Goal: Task Accomplishment & Management: Manage account settings

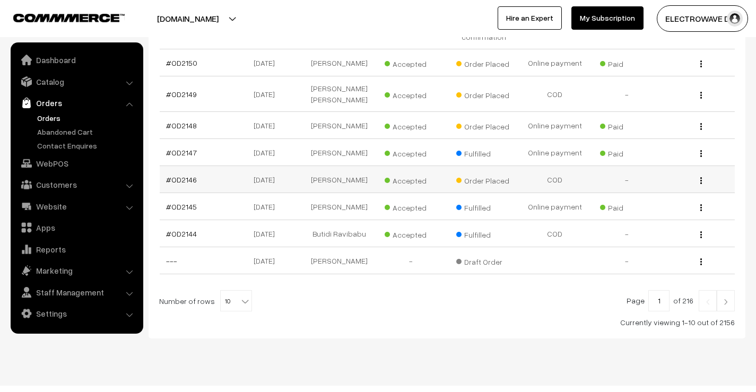
scroll to position [309, 0]
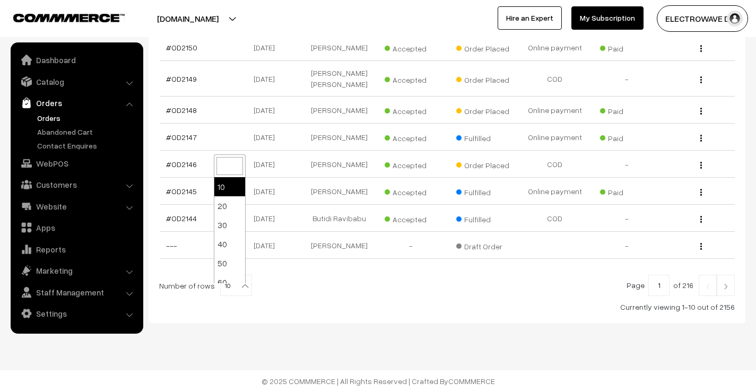
click at [240, 281] on b at bounding box center [245, 286] width 11 height 11
select select "20"
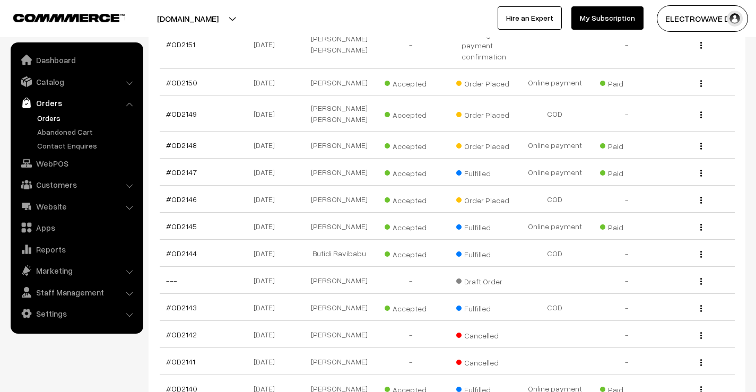
scroll to position [265, 0]
click at [178, 195] on link "#OD2146" at bounding box center [181, 199] width 31 height 9
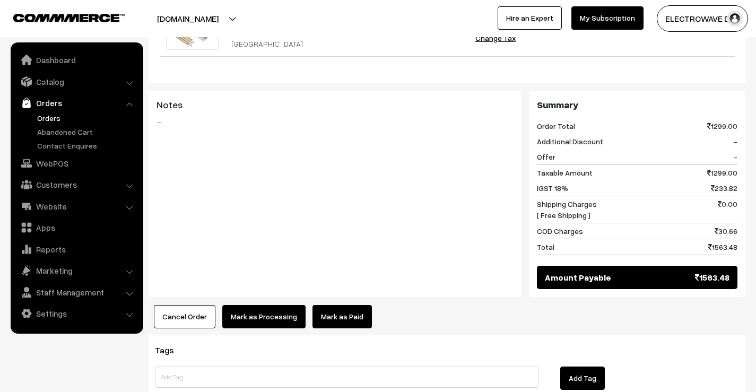
scroll to position [451, 0]
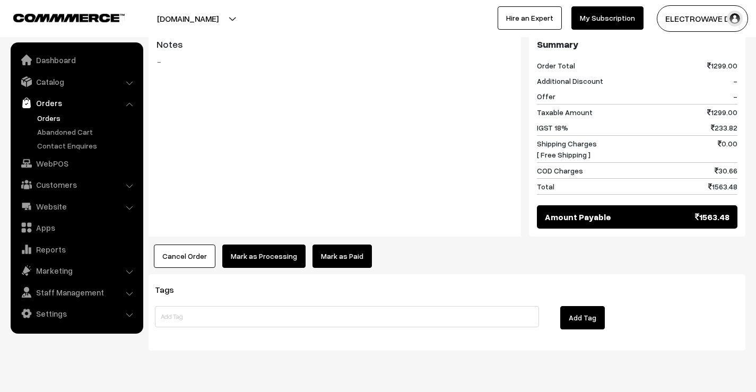
click at [268, 245] on button "Mark as Processing" at bounding box center [263, 256] width 83 height 23
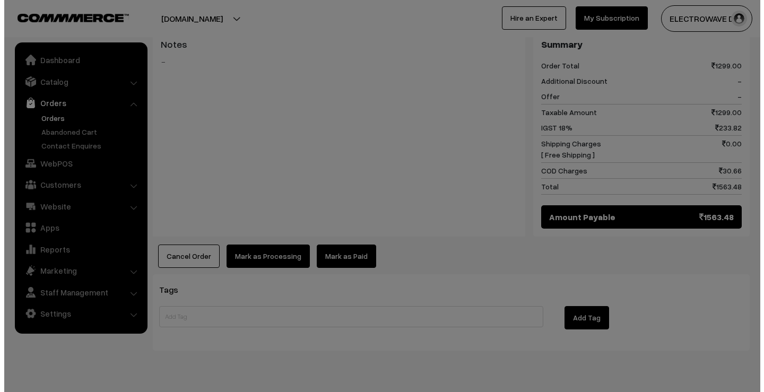
scroll to position [452, 0]
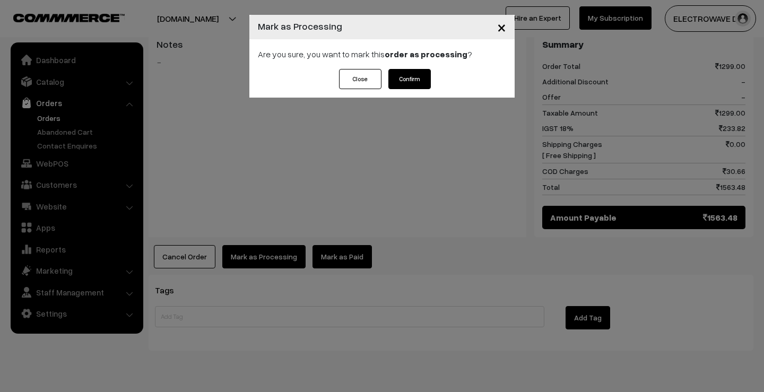
click at [408, 80] on button "Confirm" at bounding box center [410, 79] width 42 height 20
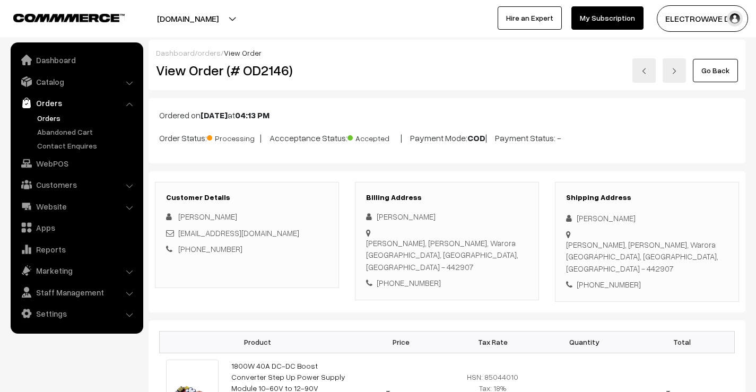
scroll to position [53, 0]
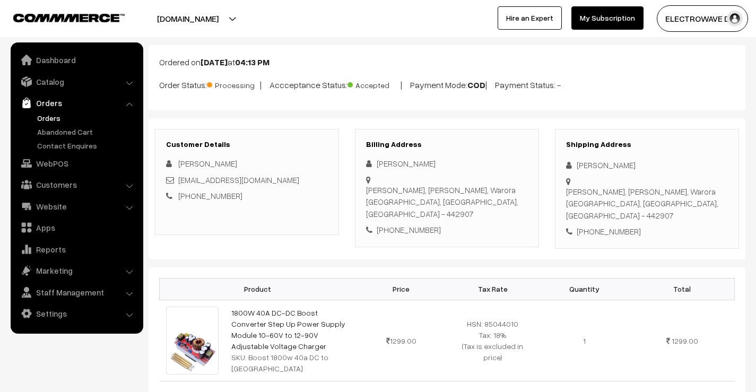
click at [582, 168] on div "[PERSON_NAME]" at bounding box center [647, 165] width 162 height 12
copy div "Manoj"
click at [609, 166] on div "[PERSON_NAME]" at bounding box center [647, 165] width 162 height 12
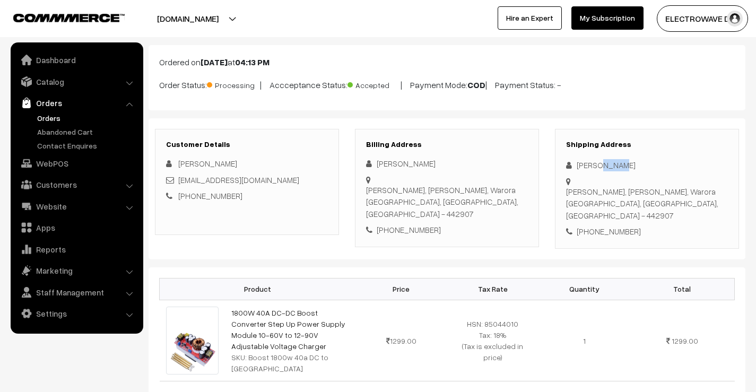
copy div "Kumar"
drag, startPoint x: 290, startPoint y: 183, endPoint x: 178, endPoint y: 183, distance: 112.5
click at [178, 183] on div "manojkumar251975@gmail.com" at bounding box center [247, 180] width 162 height 12
copy link "manojkumar251975@gmail.com"
click at [616, 226] on div "+91 7709588385" at bounding box center [647, 232] width 162 height 12
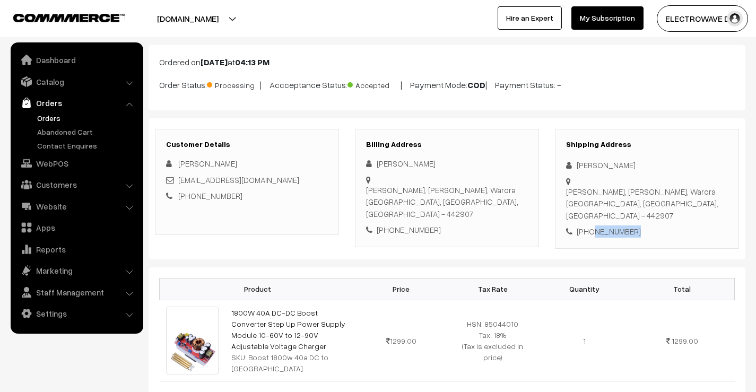
click at [616, 226] on div "+91 7709588385" at bounding box center [647, 232] width 162 height 12
copy div "7709588385"
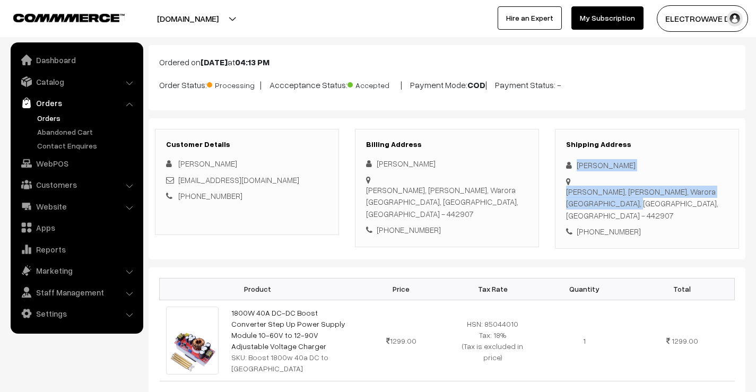
drag, startPoint x: 574, startPoint y: 164, endPoint x: 602, endPoint y: 192, distance: 39.8
click at [602, 192] on div "Shipping Address Manoj Kumar Rajeev ghandhi ward, Borda chok, Warora Warora, Ma…" at bounding box center [647, 189] width 184 height 120
copy div "Manoj Kumar Rajeev ghandhi ward, Borda chok, Warora Warora,"
click at [599, 196] on div "Rajeev ghandhi ward, Borda chok, Warora Warora, Maharashtra, India - 442907" at bounding box center [647, 204] width 162 height 36
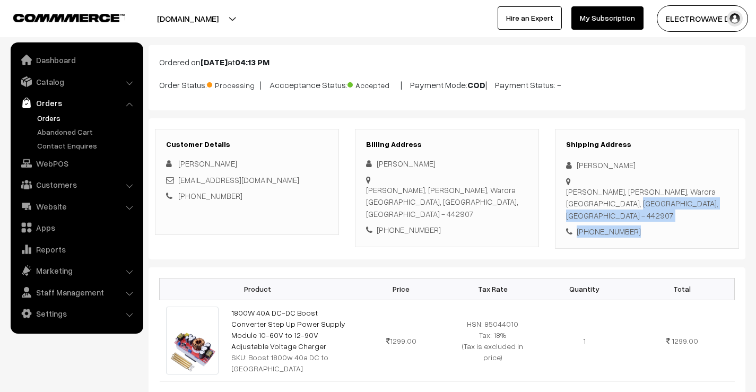
drag, startPoint x: 603, startPoint y: 194, endPoint x: 642, endPoint y: 218, distance: 45.3
click at [642, 218] on div "Shipping Address Manoj Kumar Rajeev ghandhi ward, Borda chok, Warora Warora, Ma…" at bounding box center [647, 189] width 184 height 120
click at [55, 272] on link "Marketing" at bounding box center [76, 270] width 126 height 19
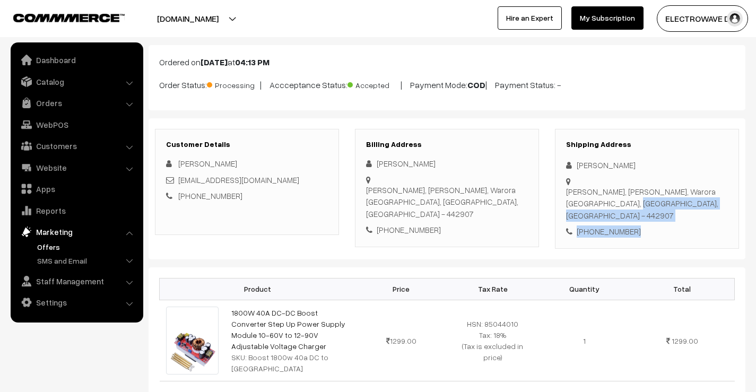
click at [46, 248] on link "Offers" at bounding box center [86, 246] width 105 height 11
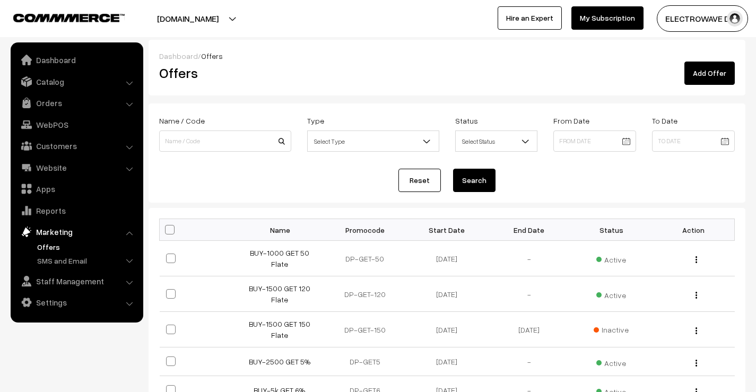
scroll to position [106, 0]
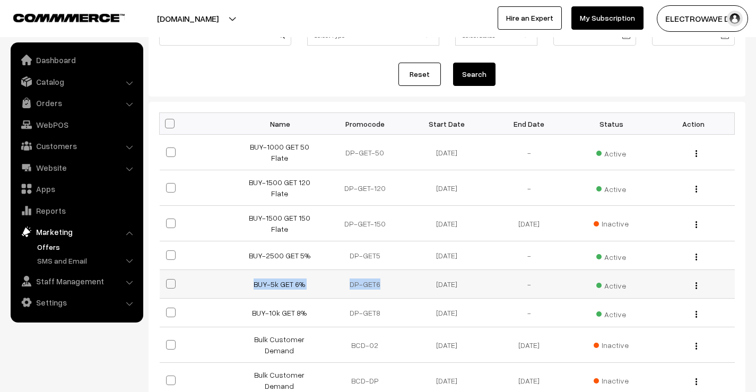
drag, startPoint x: 247, startPoint y: 265, endPoint x: 394, endPoint y: 262, distance: 146.5
click at [394, 270] on tr "BUY-5k GET 6% DP-GET6 27-05-2025 - Active Edit" at bounding box center [447, 284] width 575 height 29
copy tr "BUY-5k GET 6% DP-GET6"
click at [365, 128] on th "Promocode" at bounding box center [365, 124] width 82 height 22
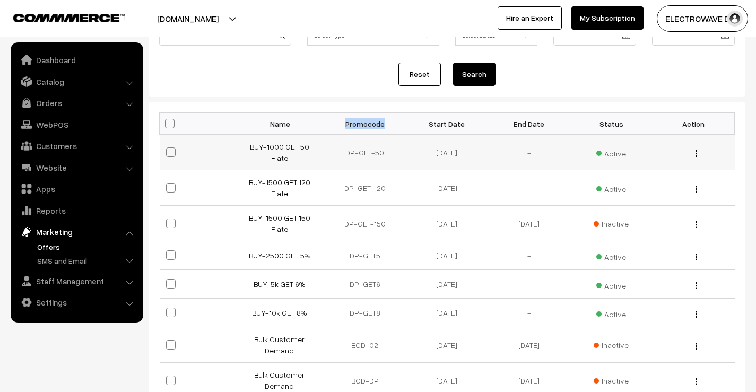
copy th "Promocode"
click at [365, 270] on td "DP-GET6" at bounding box center [365, 284] width 82 height 29
copy tr "DP-GET6"
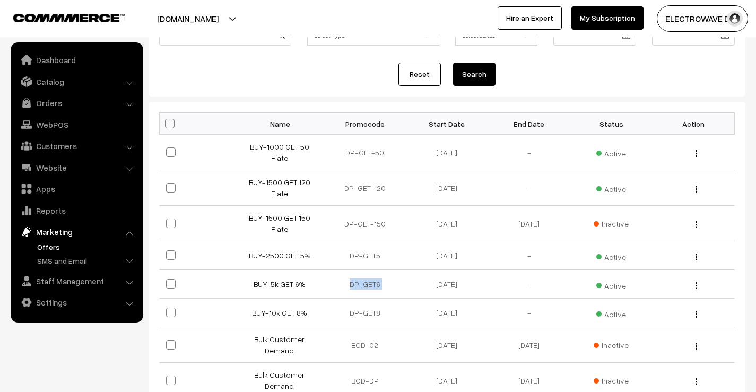
click at [225, 20] on button "[DOMAIN_NAME]" at bounding box center [188, 18] width 136 height 27
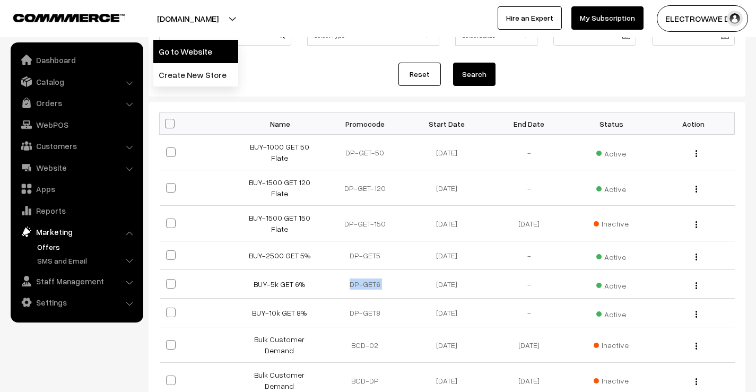
click at [214, 45] on link "Go to Website" at bounding box center [195, 51] width 85 height 23
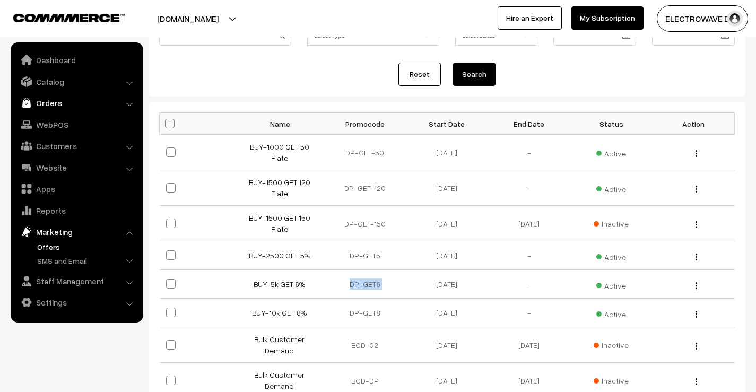
click at [41, 101] on link "Orders" at bounding box center [76, 102] width 126 height 19
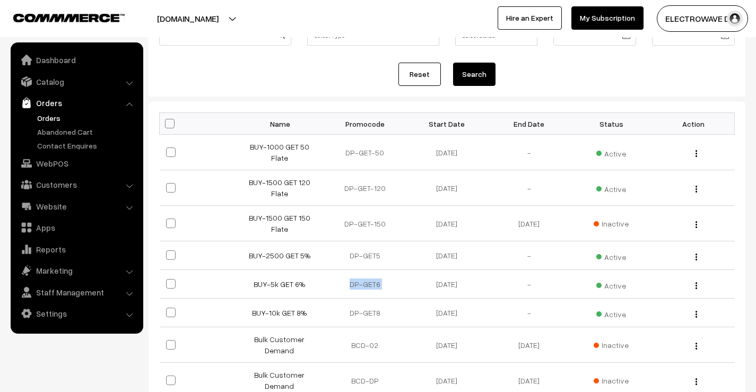
click at [46, 122] on link "Orders" at bounding box center [86, 118] width 105 height 11
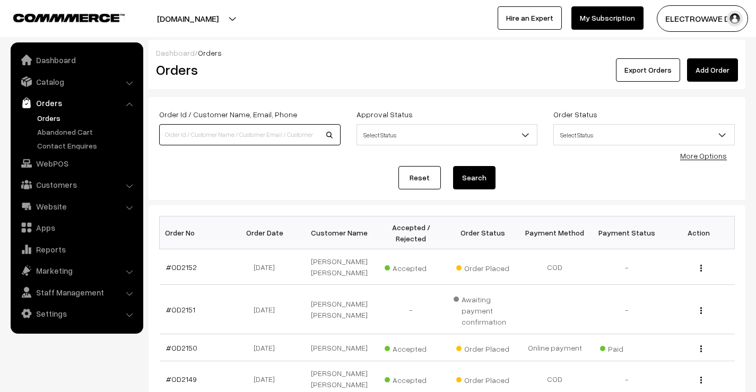
click at [236, 135] on input at bounding box center [250, 134] width 182 height 21
type input "od2128"
click at [453, 166] on button "Search" at bounding box center [474, 177] width 42 height 23
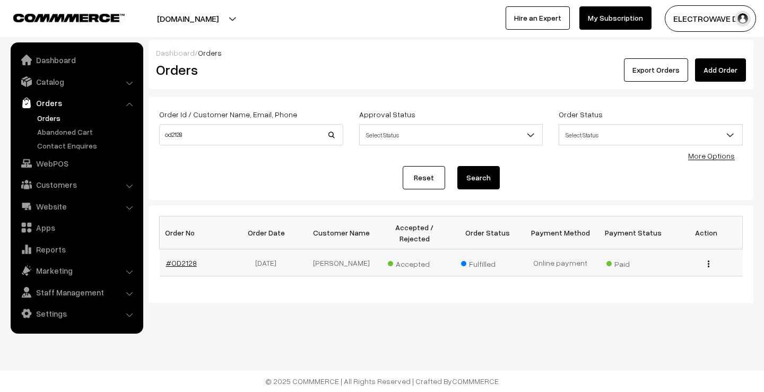
click at [174, 263] on link "#OD2128" at bounding box center [181, 262] width 31 height 9
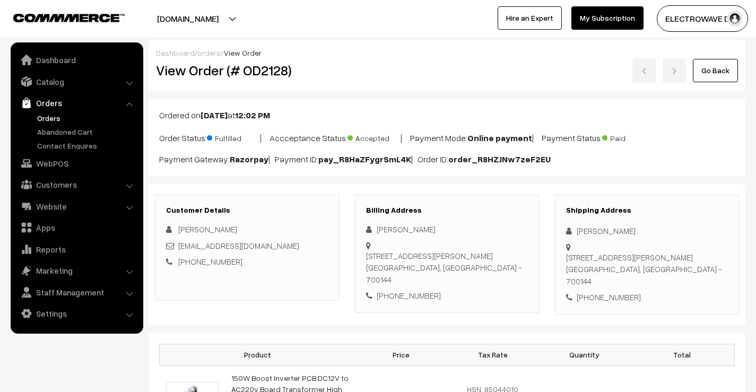
scroll to position [584, 0]
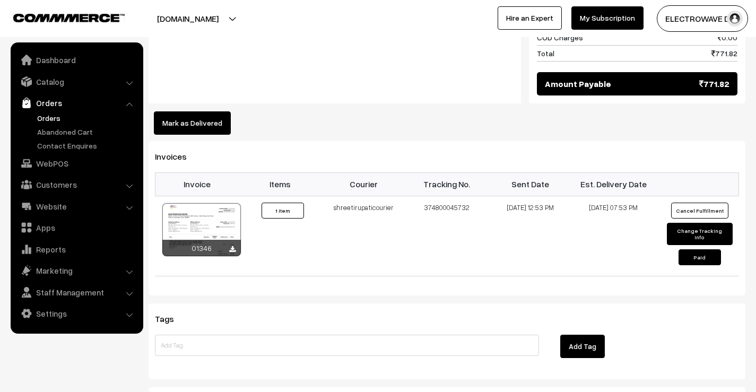
click at [44, 114] on link "Orders" at bounding box center [86, 118] width 105 height 11
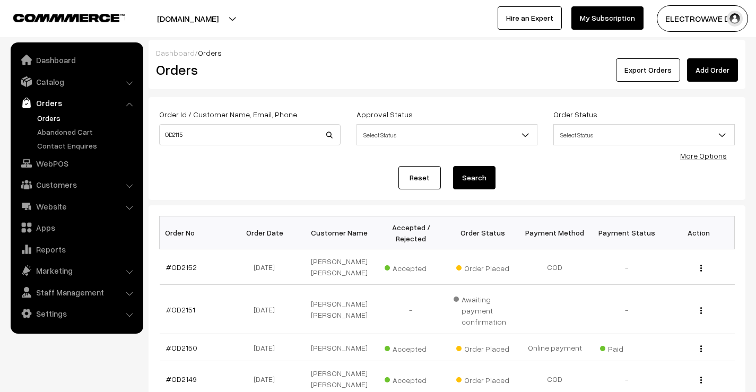
type input "OD2115"
click at [453, 166] on button "Search" at bounding box center [474, 177] width 42 height 23
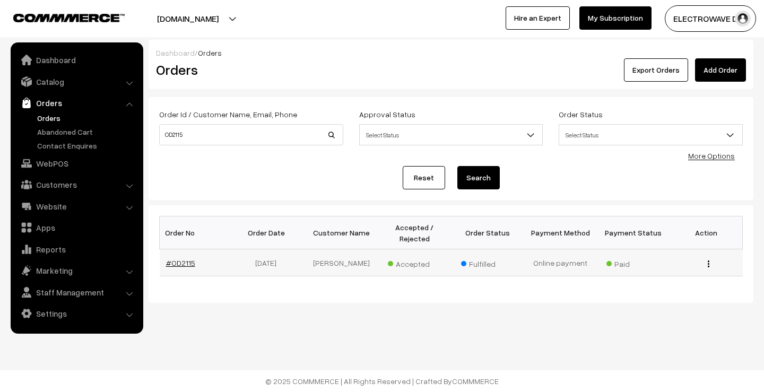
click at [187, 264] on link "#OD2115" at bounding box center [180, 262] width 29 height 9
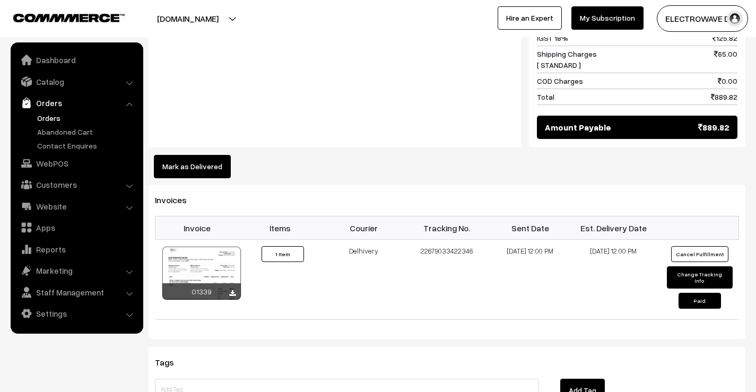
scroll to position [584, 0]
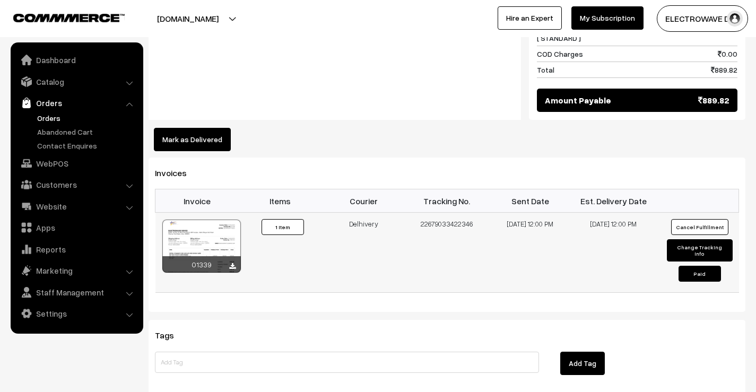
click at [435, 213] on td "22679033422346" at bounding box center [447, 253] width 83 height 80
copy td "22679033422346"
click at [45, 112] on link "Orders" at bounding box center [76, 102] width 126 height 19
click at [45, 117] on link "Orders" at bounding box center [86, 118] width 105 height 11
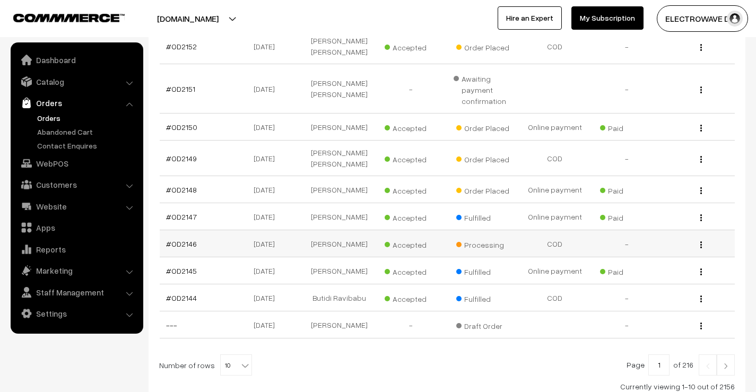
scroll to position [265, 0]
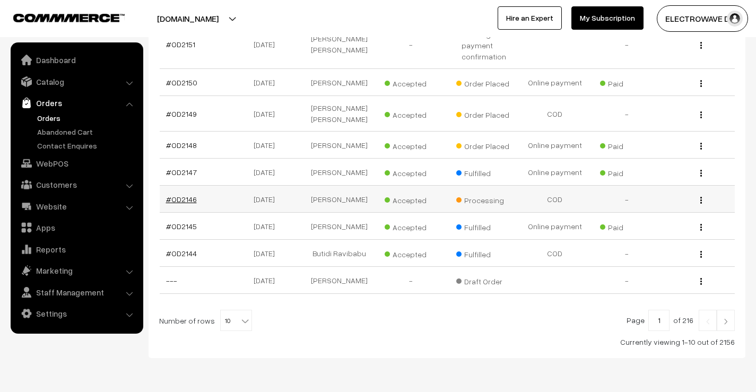
click at [174, 195] on link "#OD2146" at bounding box center [181, 199] width 31 height 9
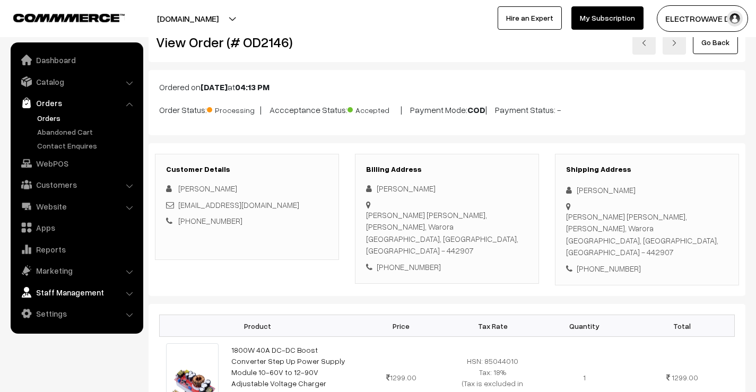
scroll to position [159, 0]
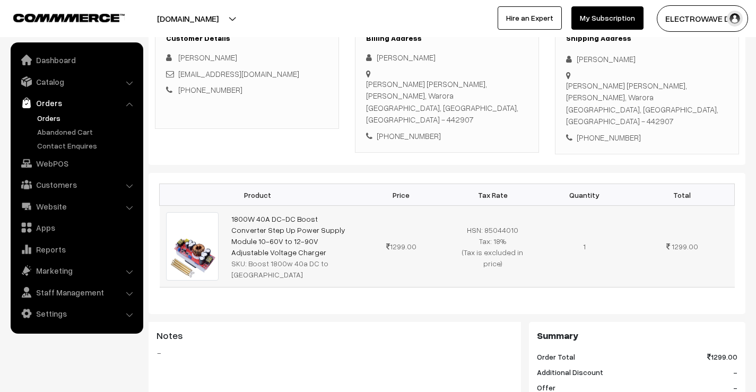
drag, startPoint x: 351, startPoint y: 226, endPoint x: 228, endPoint y: 197, distance: 125.9
click at [228, 206] on td "1800W 40A DC-DC Boost Converter Step Up Power Supply Module 10-60V to 12-90V Ad…" at bounding box center [290, 246] width 131 height 81
copy link "1800W 40A DC-DC Boost Converter Step Up Power Supply Module 10-60V to 12-90V Ad…"
click at [246, 258] on div "SKU: Boost 1800w 40a DC to DC" at bounding box center [290, 269] width 118 height 22
drag, startPoint x: 246, startPoint y: 238, endPoint x: 356, endPoint y: 236, distance: 109.4
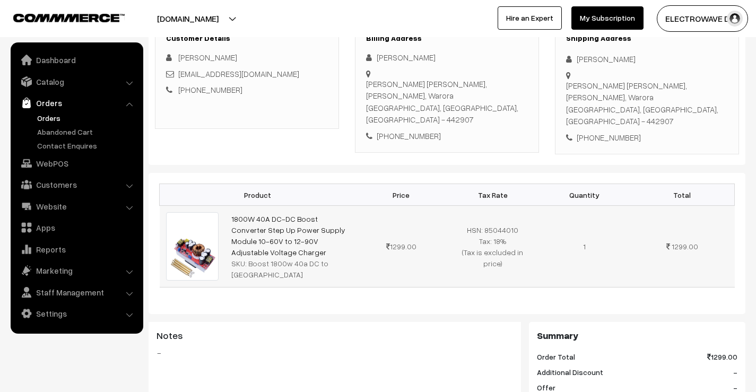
click at [356, 236] on tr "1800W 40A DC-DC Boost Converter Step Up Power Supply Module 10-60V to 12-90V Ad…" at bounding box center [447, 246] width 575 height 81
copy tr "Boost 1800w 40a DC to DC"
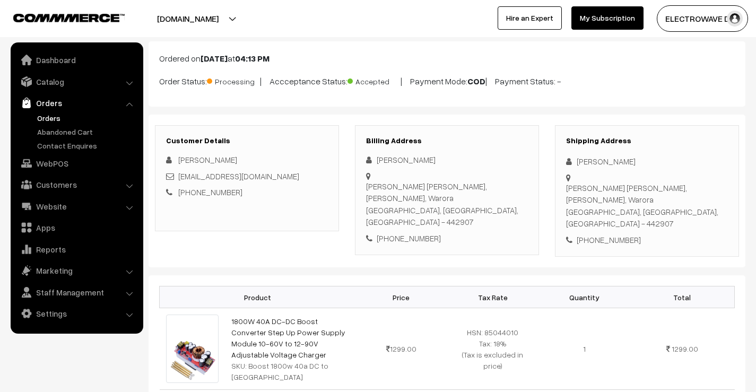
scroll to position [0, 0]
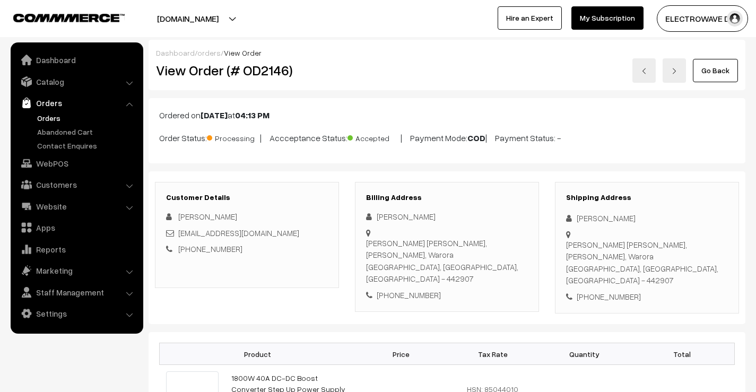
click at [267, 75] on h2 "View Order (# OD2146)" at bounding box center [248, 70] width 184 height 16
copy h2 "OD2146"
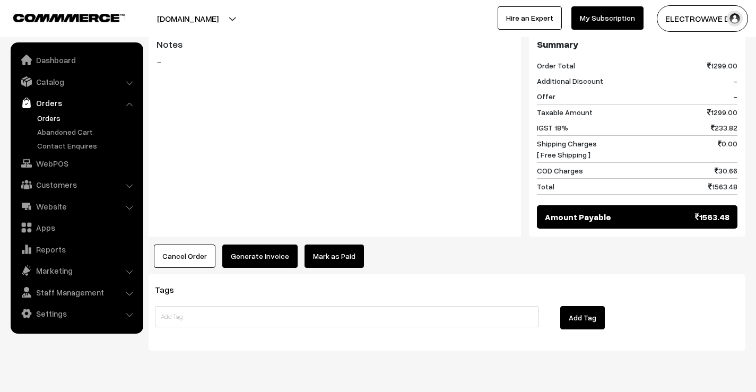
click at [268, 245] on button "Generate Invoice" at bounding box center [259, 256] width 75 height 23
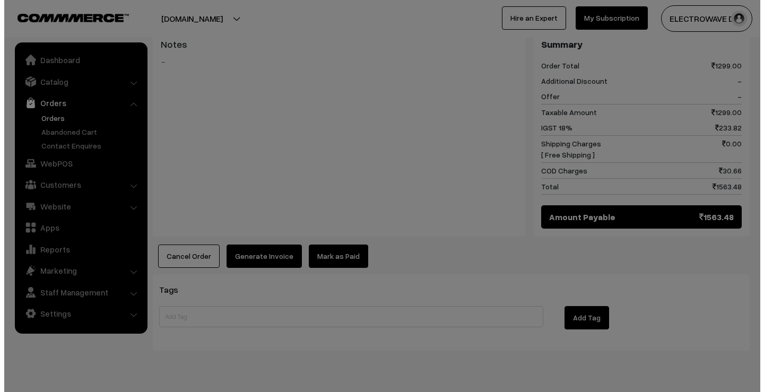
scroll to position [452, 0]
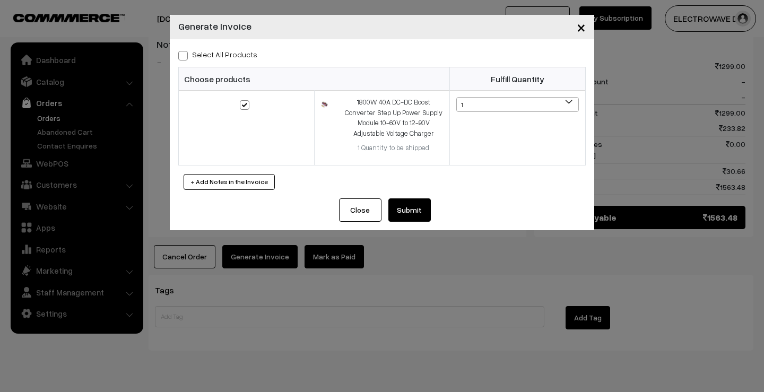
click at [421, 211] on button "Submit" at bounding box center [410, 210] width 42 height 23
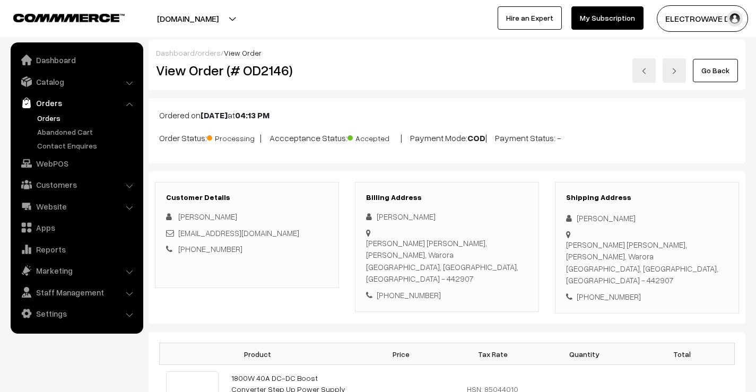
click at [644, 80] on link at bounding box center [644, 70] width 23 height 24
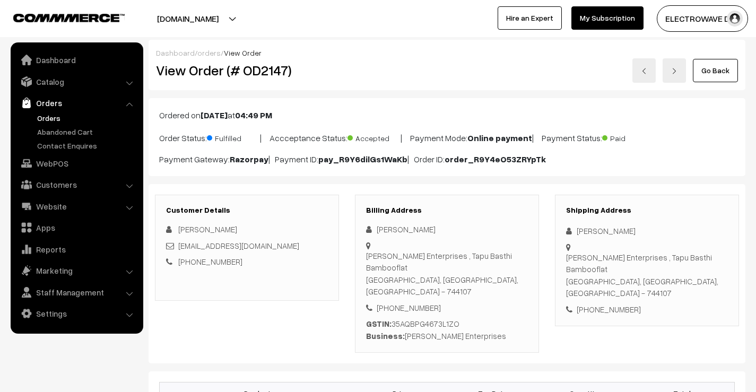
drag, startPoint x: 0, startPoint y: 0, endPoint x: 644, endPoint y: 80, distance: 648.7
click at [644, 80] on link at bounding box center [644, 70] width 23 height 24
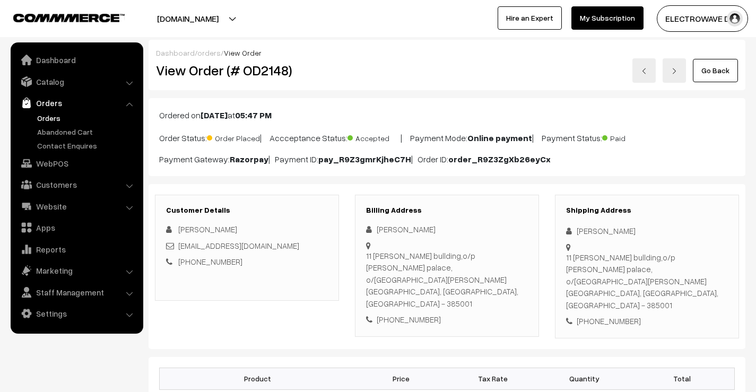
drag, startPoint x: 0, startPoint y: 0, endPoint x: 644, endPoint y: 80, distance: 648.7
click at [644, 80] on link at bounding box center [644, 70] width 23 height 24
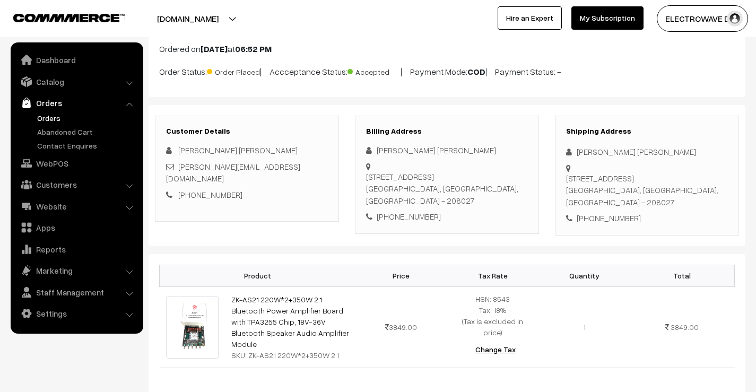
scroll to position [53, 0]
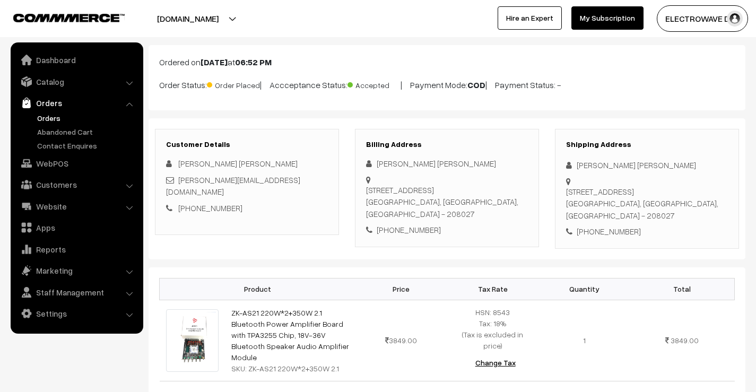
click at [603, 226] on div "[PHONE_NUMBER]" at bounding box center [647, 232] width 162 height 12
copy div "9936192457"
click at [628, 168] on div "Anup singh Sachan" at bounding box center [647, 165] width 162 height 12
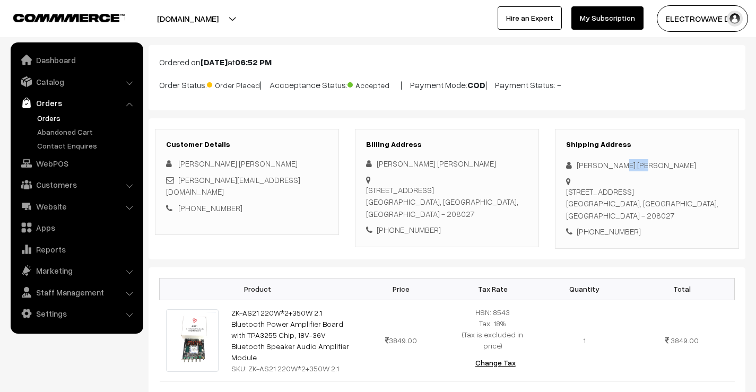
copy div "Sachan"
drag, startPoint x: 274, startPoint y: 176, endPoint x: 178, endPoint y: 181, distance: 96.7
click at [178, 181] on div "sachan.anup@gmail.com" at bounding box center [247, 186] width 162 height 24
copy link "sachan.anup@gmail.com"
click at [615, 226] on div "+91 9936192457" at bounding box center [647, 232] width 162 height 12
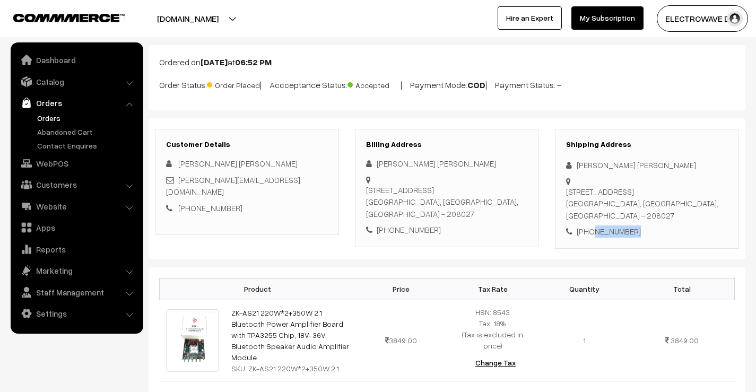
click at [615, 226] on div "+91 9936192457" at bounding box center [647, 232] width 162 height 12
copy div "9936192457"
drag, startPoint x: 574, startPoint y: 164, endPoint x: 649, endPoint y: 180, distance: 76.0
click at [650, 180] on div "Shipping Address Anup singh Sachan F 670 Barra 8, Barra Kanpur, Uttar Pradesh, …" at bounding box center [647, 189] width 184 height 120
copy div "Anup singh Sachan F 670 Barra 8, Barra"
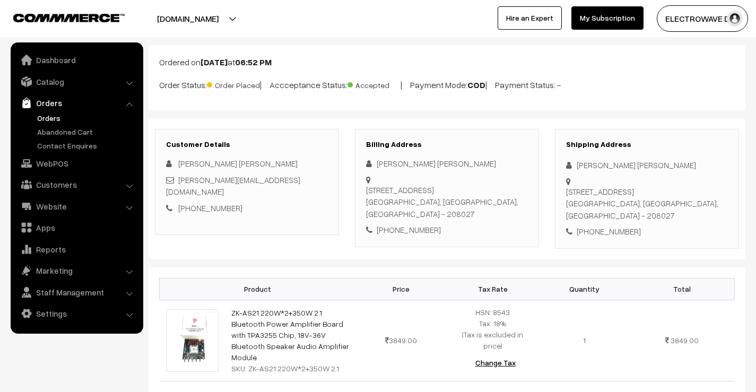
click at [611, 201] on div "Shipping Address Anup singh Sachan F 670 Barra 8, Barra Kanpur, Uttar Pradesh, …" at bounding box center [647, 189] width 184 height 120
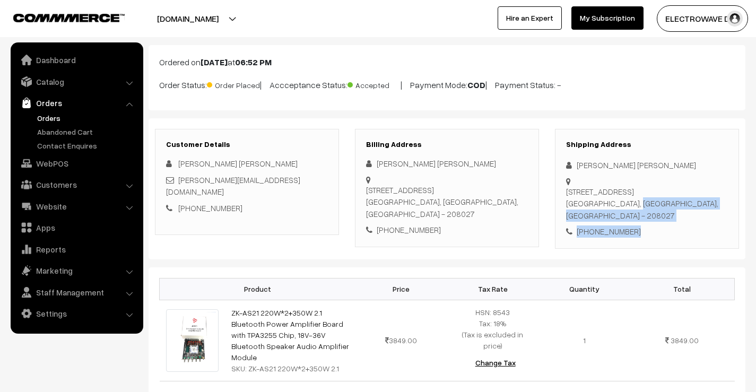
drag, startPoint x: 577, startPoint y: 192, endPoint x: 643, endPoint y: 214, distance: 70.0
click at [643, 214] on div "Shipping Address Anup singh Sachan F 670 Barra 8, Barra Kanpur, Uttar Pradesh, …" at bounding box center [647, 189] width 184 height 120
copy div "Kanpur, Uttar Pradesh, India - 208027 +91 9936192457"
click at [682, 197] on div "F 670 Barra 8, Barra Kanpur, Uttar Pradesh, India - 208027" at bounding box center [647, 204] width 162 height 36
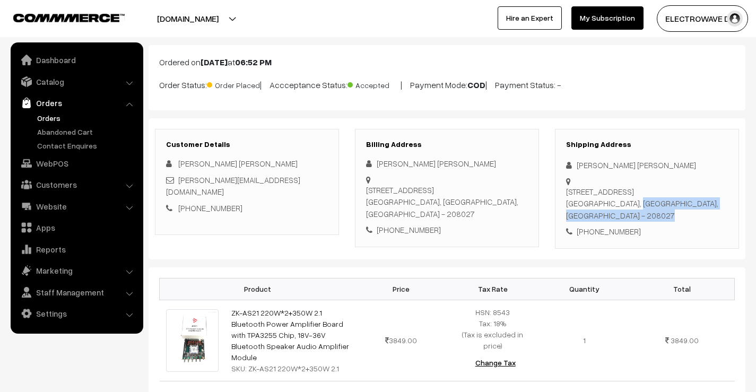
click at [682, 197] on div "F 670 Barra 8, Barra Kanpur, Uttar Pradesh, India - 208027" at bounding box center [647, 204] width 162 height 36
click at [682, 196] on div "F 670 Barra 8, Barra Kanpur, Uttar Pradesh, India - 208027" at bounding box center [647, 204] width 162 height 36
copy div "208027"
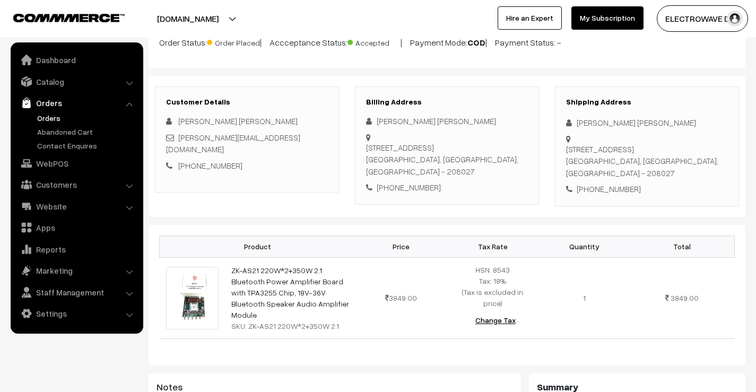
scroll to position [106, 0]
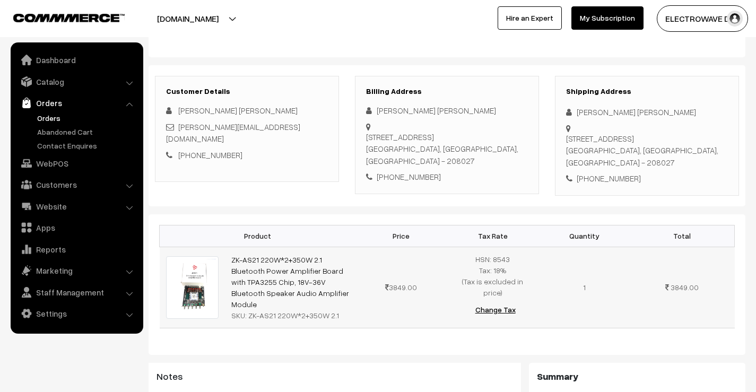
drag, startPoint x: 305, startPoint y: 281, endPoint x: 212, endPoint y: 241, distance: 101.5
click at [212, 247] on tr "ZK-AS21 220W*2+350W 2.1 Bluetooth Power Amplifier Board with TPA3255 Chip, 18V-…" at bounding box center [447, 287] width 575 height 81
copy tr "ZK-AS21 220W*2+350W 2.1 Bluetooth Power Amplifier Board with TPA3255 Chip, 18V-…"
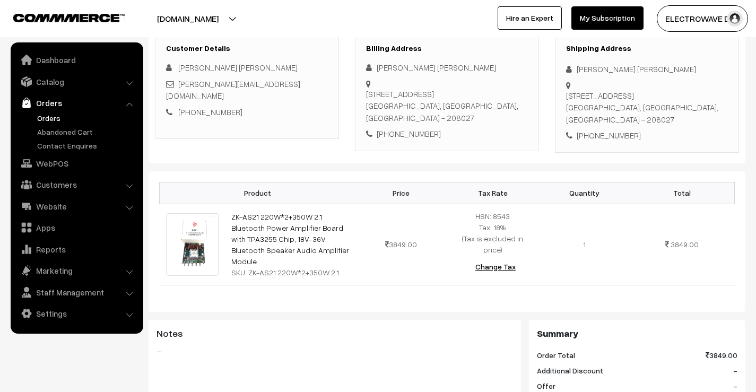
scroll to position [159, 0]
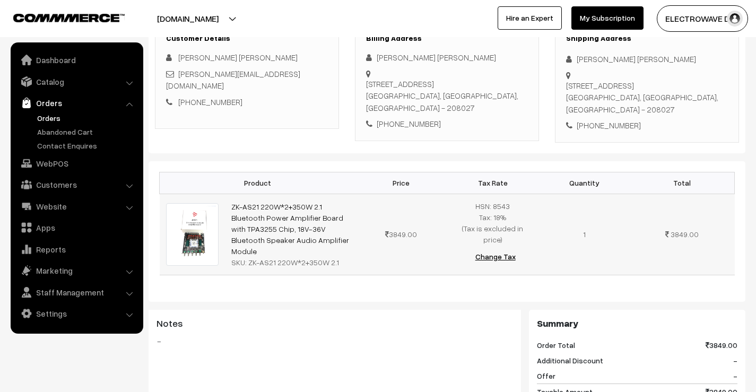
drag, startPoint x: 247, startPoint y: 243, endPoint x: 360, endPoint y: 241, distance: 112.5
click at [360, 241] on tr "ZK-AS21 220W*2+350W 2.1 Bluetooth Power Amplifier Board with TPA3255 Chip, 18V-…" at bounding box center [447, 234] width 575 height 81
copy tr "ZK-AS21 220W*2+350W 2.1"
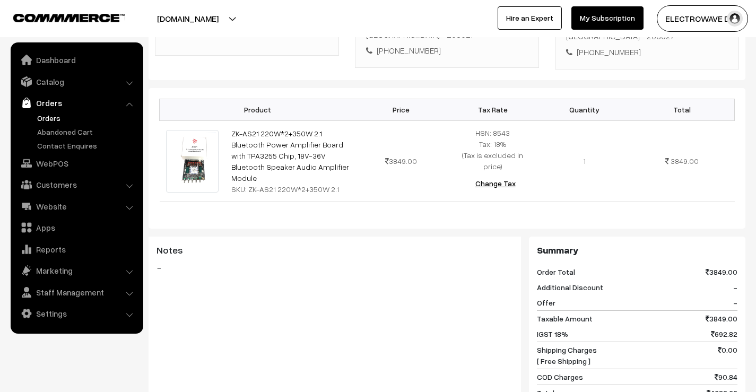
scroll to position [20, 0]
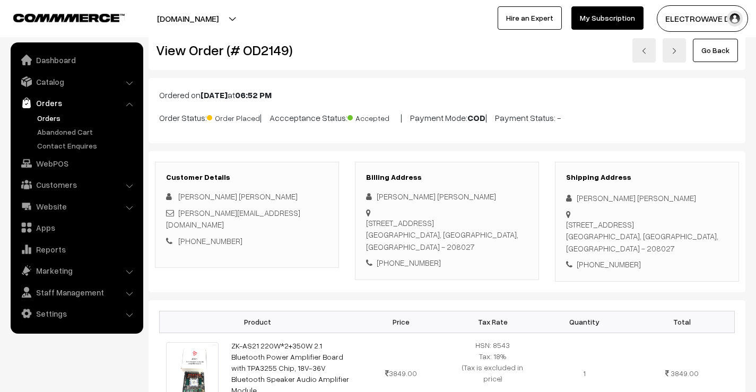
click at [272, 51] on h2 "View Order (# OD2149)" at bounding box center [248, 50] width 184 height 16
copy h2 "OD2149"
click at [648, 50] on img at bounding box center [644, 51] width 6 height 6
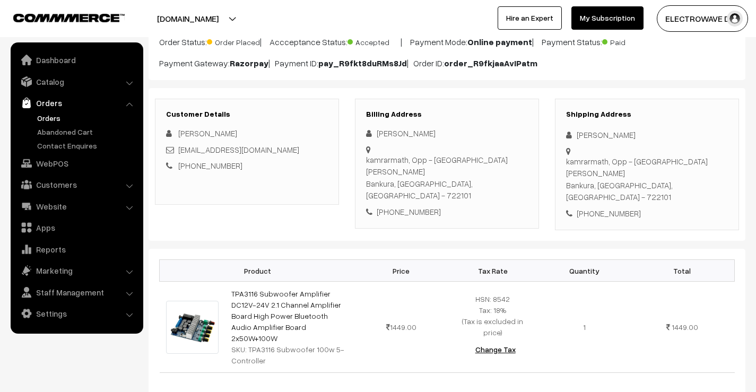
scroll to position [106, 0]
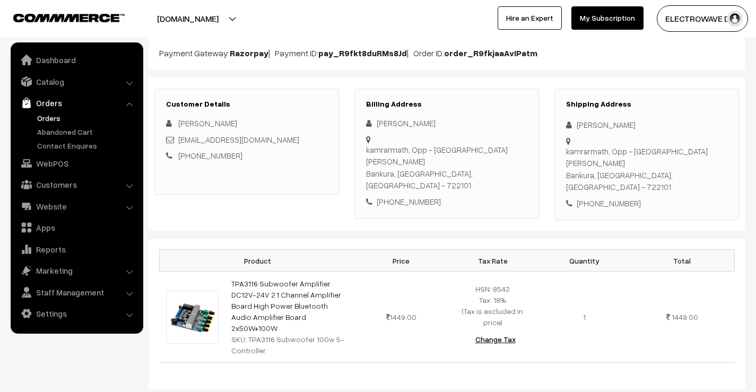
click at [688, 150] on div "kamrarmath, Opp - Hotel Iman Kalyan Bankura, West Bengal, India - 722101" at bounding box center [647, 169] width 162 height 48
copy div "722101"
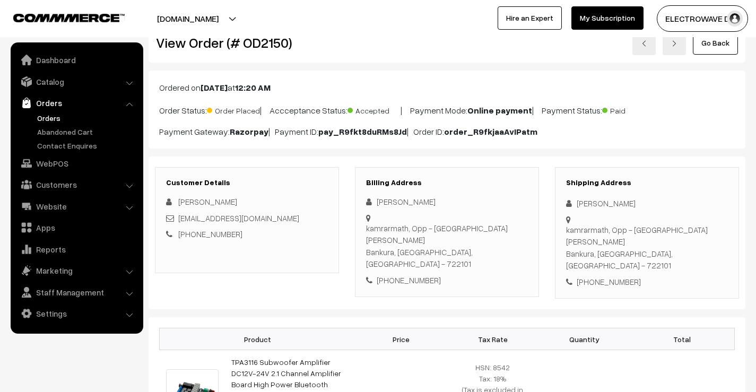
scroll to position [0, 0]
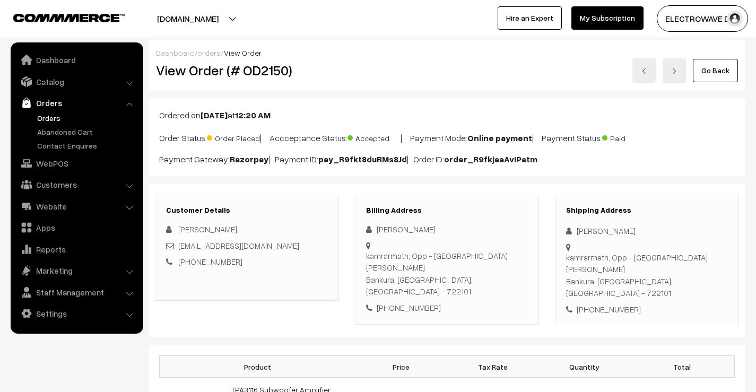
click at [643, 74] on img at bounding box center [644, 71] width 6 height 6
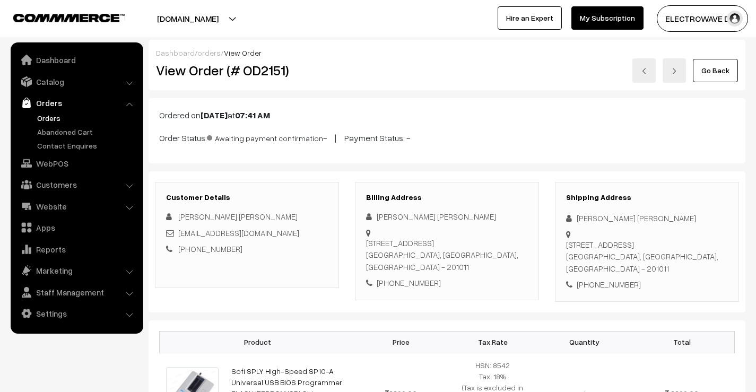
click at [643, 74] on img at bounding box center [644, 71] width 6 height 6
drag, startPoint x: 642, startPoint y: 266, endPoint x: 563, endPoint y: 265, distance: 79.1
click at [564, 268] on div "Shipping Address [PERSON_NAME] [PERSON_NAME] [STREET_ADDRESS] [PHONE_NUMBER]" at bounding box center [647, 242] width 184 height 120
copy div "[PHONE_NUMBER]"
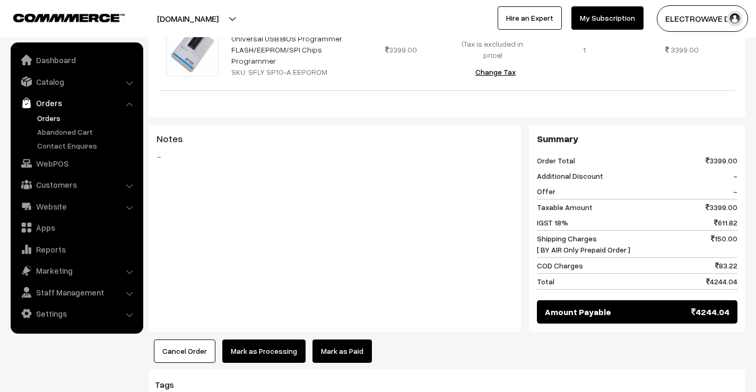
scroll to position [425, 0]
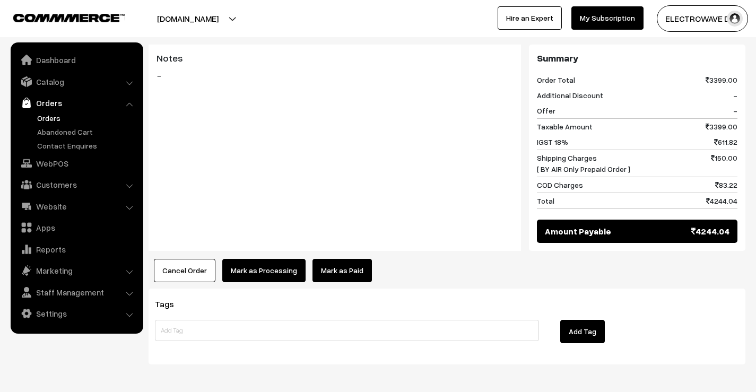
drag, startPoint x: 537, startPoint y: 132, endPoint x: 736, endPoint y: 137, distance: 198.6
click at [736, 150] on div "Shipping Charges [ BY AIR Only Prepaid Order ] 150.00" at bounding box center [637, 163] width 201 height 27
copy div "Shipping Charges [ BY AIR Only Prepaid Order ] 150.00"
click at [45, 116] on link "Orders" at bounding box center [86, 118] width 105 height 11
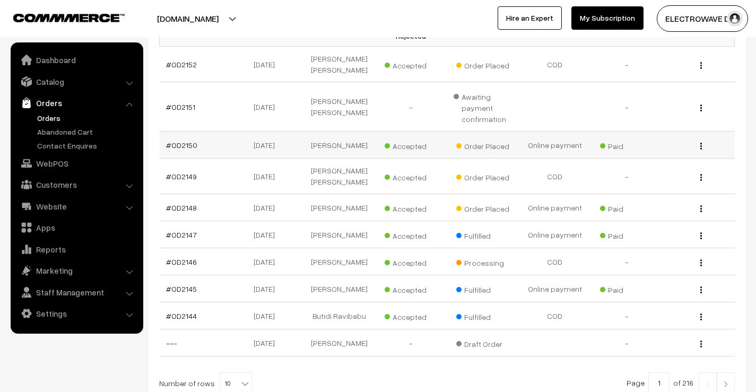
scroll to position [212, 0]
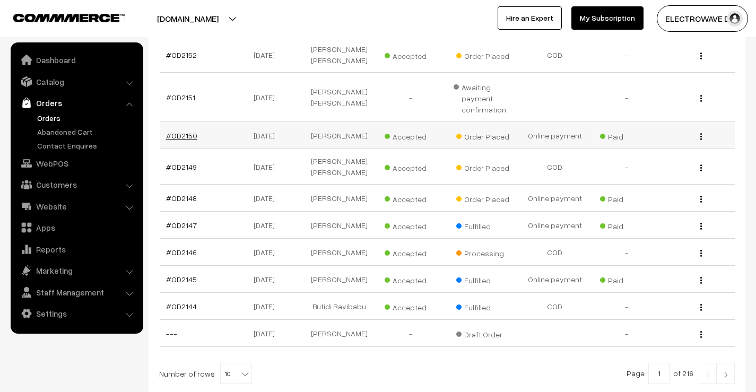
click at [181, 131] on link "#OD2150" at bounding box center [181, 135] width 31 height 9
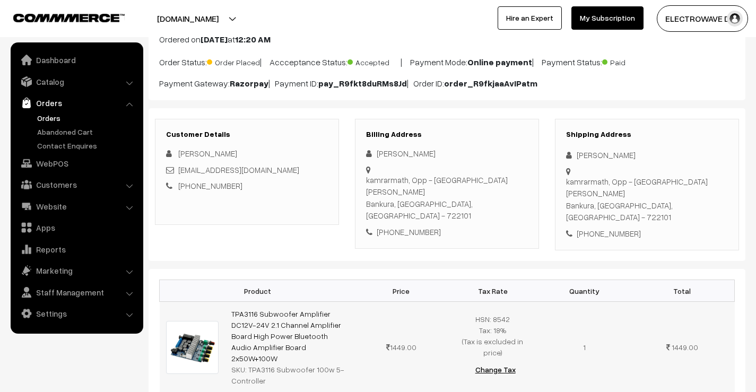
scroll to position [38, 0]
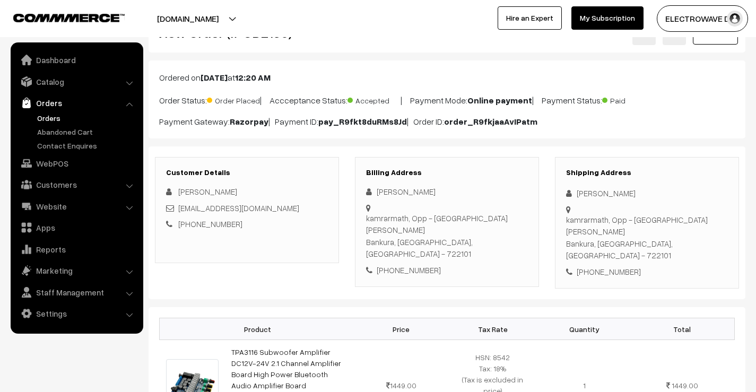
click at [43, 117] on link "Orders" at bounding box center [86, 118] width 105 height 11
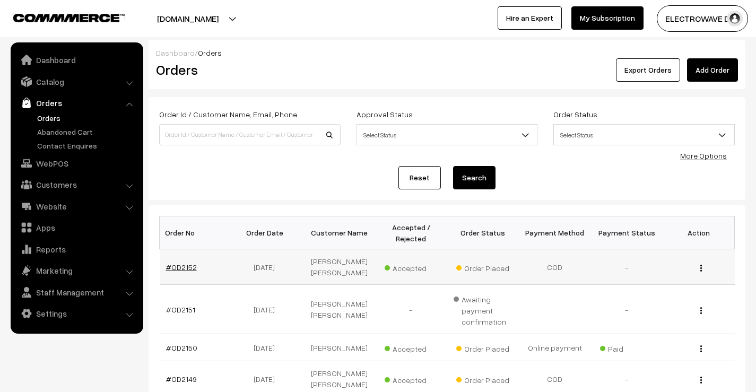
click at [182, 266] on link "#OD2152" at bounding box center [181, 267] width 31 height 9
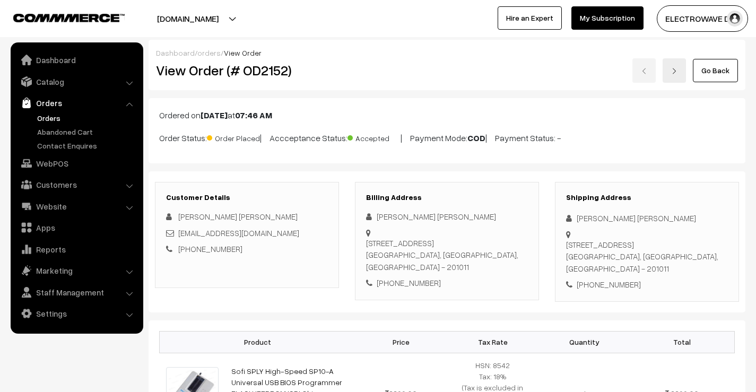
click at [583, 223] on div "[PERSON_NAME] [PERSON_NAME]" at bounding box center [647, 218] width 162 height 12
copy div "Manoj"
click at [624, 220] on div "[PERSON_NAME] [PERSON_NAME]" at bounding box center [647, 218] width 162 height 12
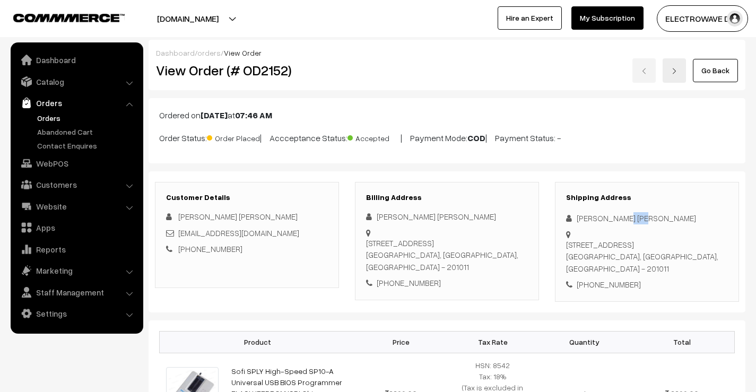
copy div "Ahuja"
drag, startPoint x: 271, startPoint y: 229, endPoint x: 178, endPoint y: 232, distance: 93.0
click at [178, 232] on div "[EMAIL_ADDRESS][DOMAIN_NAME]" at bounding box center [247, 233] width 162 height 12
copy link "[EMAIL_ADDRESS][DOMAIN_NAME]"
click at [593, 279] on div "[PHONE_NUMBER]" at bounding box center [647, 285] width 162 height 12
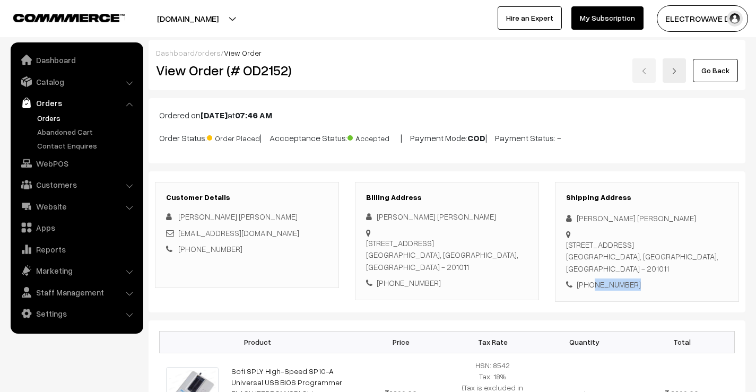
click at [593, 279] on div "[PHONE_NUMBER]" at bounding box center [647, 285] width 162 height 12
copy div "9350206403"
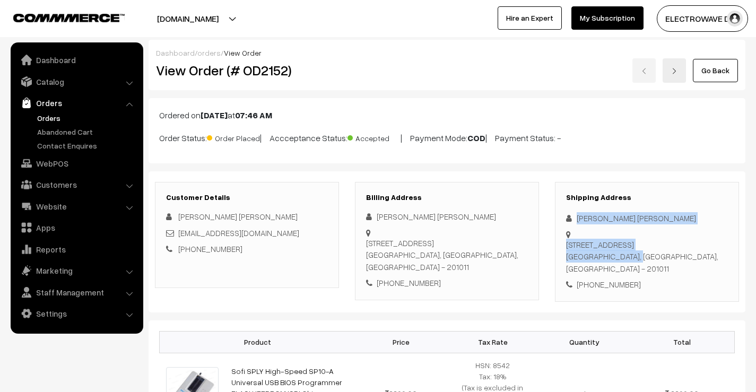
drag, startPoint x: 572, startPoint y: 215, endPoint x: 612, endPoint y: 251, distance: 54.1
click at [612, 251] on div "Shipping Address Manoj ahuja Ahuja A313a,2 floor,surya nagar,, Ghaziabad Ghazia…" at bounding box center [647, 242] width 184 height 120
copy div "Manoj ahuja Ahuja A313a,2 floor,surya nagar,, Ghaziabad Ghaziabad"
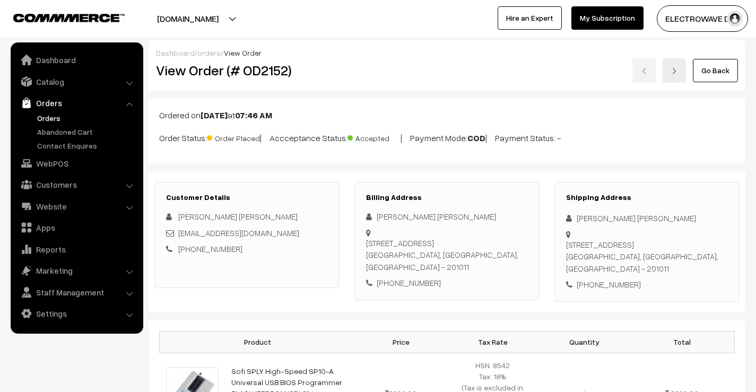
click at [642, 242] on div "A313a,2 floor,surya nagar,, Ghaziabad Ghaziabad, Uttar Pradesh, India - 201011" at bounding box center [647, 257] width 162 height 36
drag, startPoint x: 619, startPoint y: 248, endPoint x: 649, endPoint y: 269, distance: 36.1
click at [649, 269] on div "Shipping Address Manoj ahuja Ahuja A313a,2 floor,surya nagar,, Ghaziabad Ghazia…" at bounding box center [647, 242] width 184 height 120
copy div "Uttar Pradesh, India - 201011 +91 9350206403"
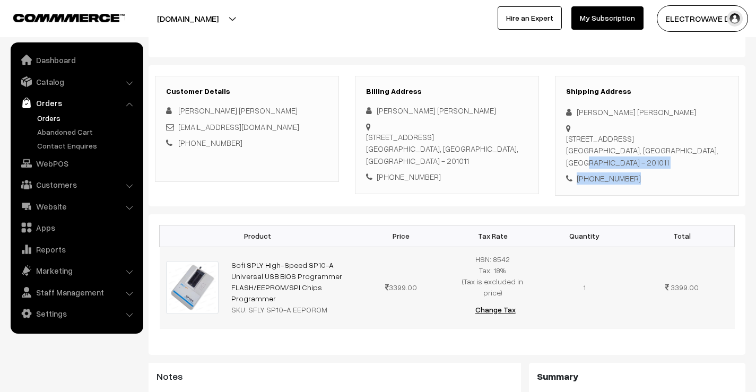
drag, startPoint x: 277, startPoint y: 279, endPoint x: 231, endPoint y: 244, distance: 58.0
click at [231, 247] on td "Sofi SPLY High-Speed SP10-A Universal USB BIOS Programmer FLASH/EEPROM/SPI Chip…" at bounding box center [290, 287] width 131 height 81
copy link "Sofi SPLY High-Speed SP10-A Universal USB BIOS Programmer FLASH/EEPROM/SPI Chip…"
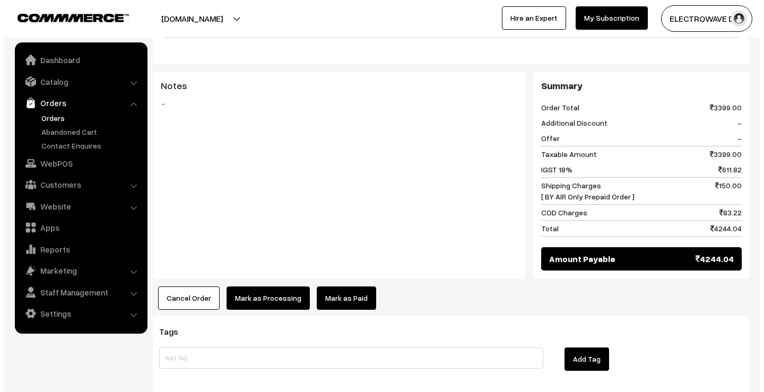
scroll to position [425, 0]
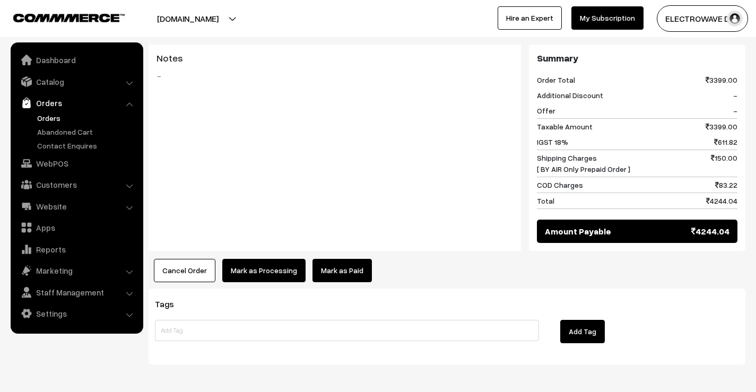
click at [263, 259] on button "Mark as Processing" at bounding box center [263, 270] width 83 height 23
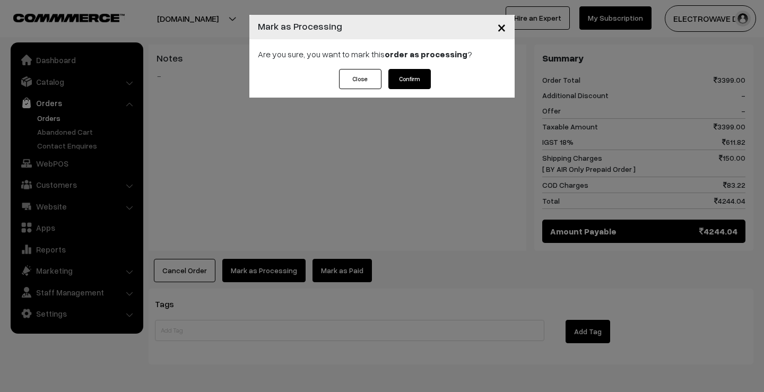
click at [410, 73] on button "Confirm" at bounding box center [410, 79] width 42 height 20
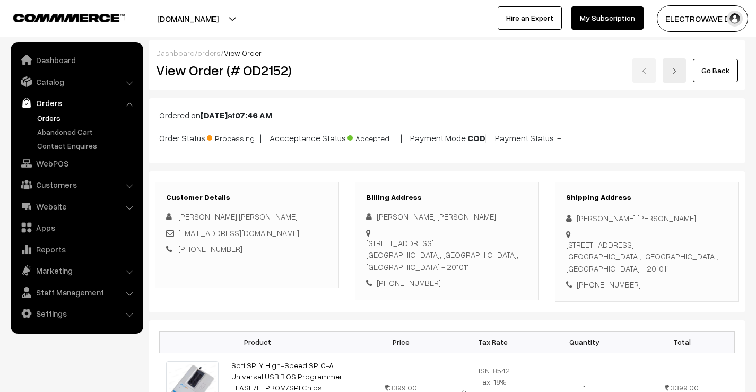
click at [250, 72] on h2 "View Order (# OD2152)" at bounding box center [248, 70] width 184 height 16
copy h2 "OD2152"
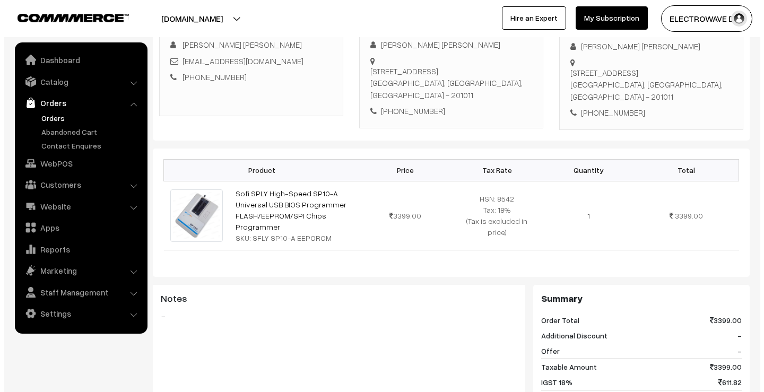
scroll to position [318, 0]
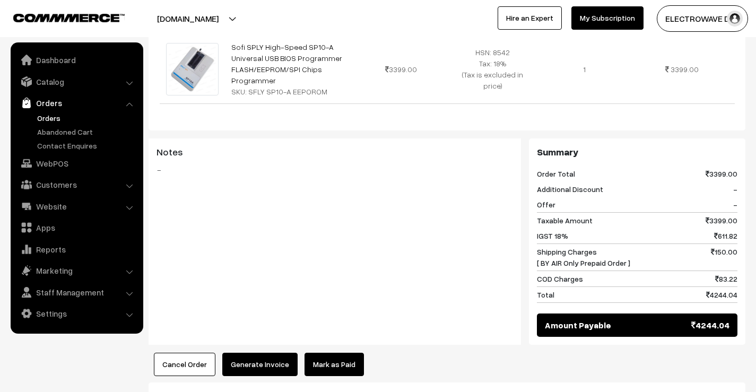
click at [254, 353] on button "Generate Invoice" at bounding box center [259, 364] width 75 height 23
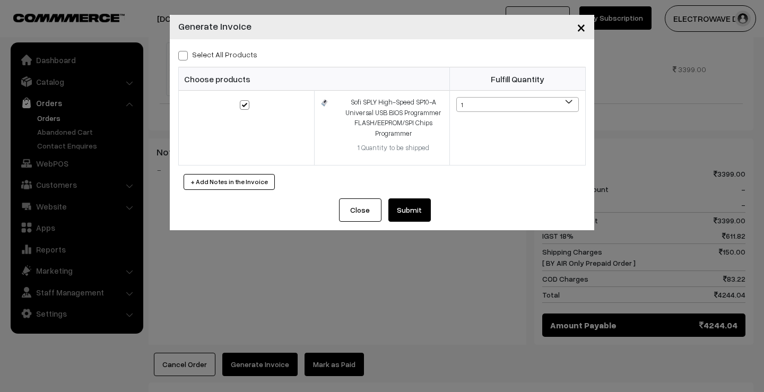
click at [417, 211] on button "Submit" at bounding box center [410, 210] width 42 height 23
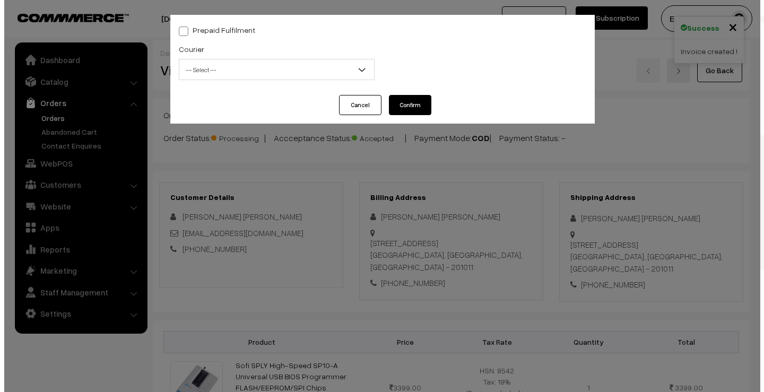
scroll to position [461, 0]
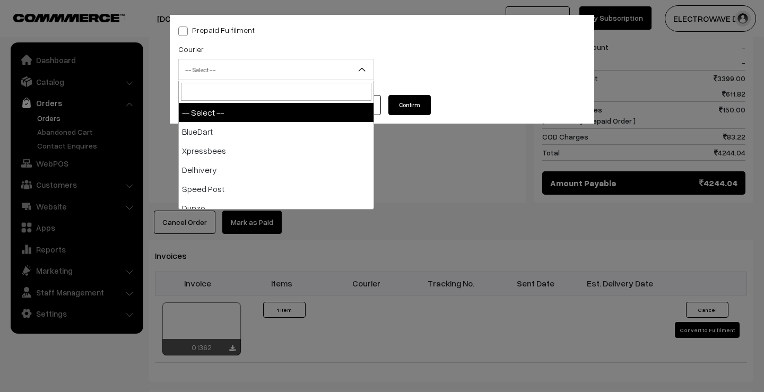
click at [237, 69] on span "-- Select --" at bounding box center [276, 70] width 195 height 19
type input "d"
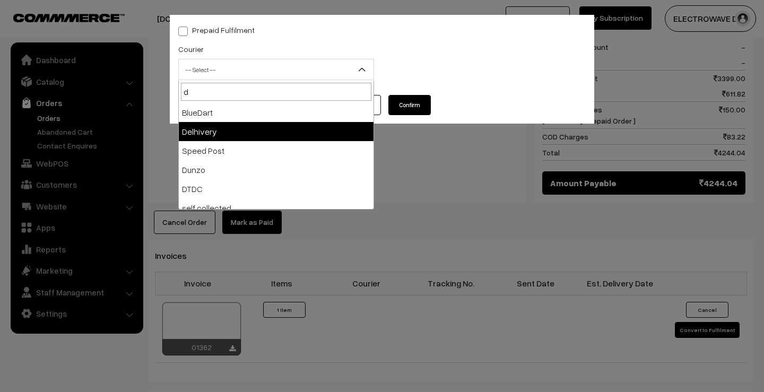
select select "4"
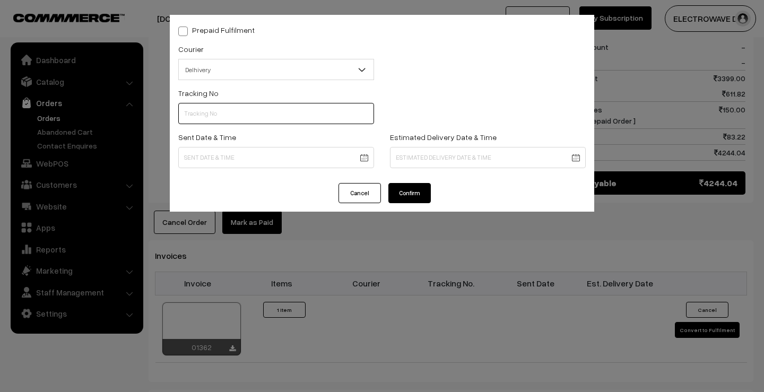
click at [245, 103] on input "text" at bounding box center [276, 113] width 196 height 21
paste input "22679033476084"
type input "22679033476084"
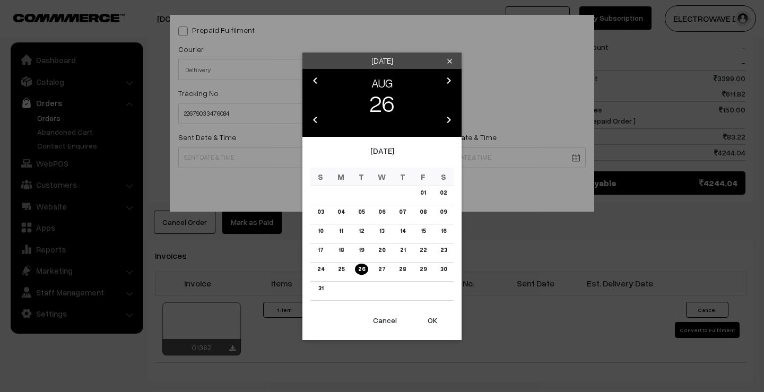
click at [223, 149] on body "Thank you for showing interest. Our team will call you shortly. Close [DOMAIN_N…" at bounding box center [382, 95] width 764 height 1112
click at [431, 315] on button "OK" at bounding box center [432, 320] width 42 height 23
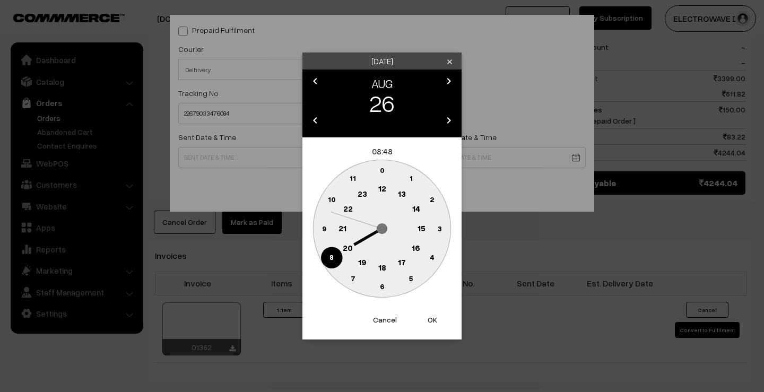
click at [431, 315] on button "OK" at bounding box center [432, 319] width 42 height 23
type input "[DATE] 08:48"
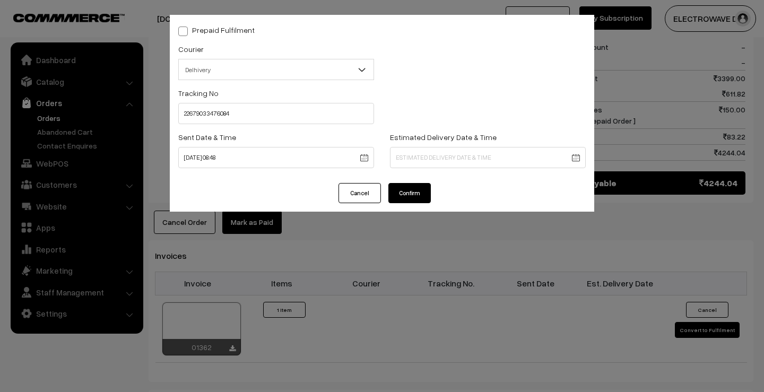
click at [410, 165] on body "Thank you for showing interest. Our team will call you shortly. Close [DOMAIN_N…" at bounding box center [382, 95] width 764 height 1112
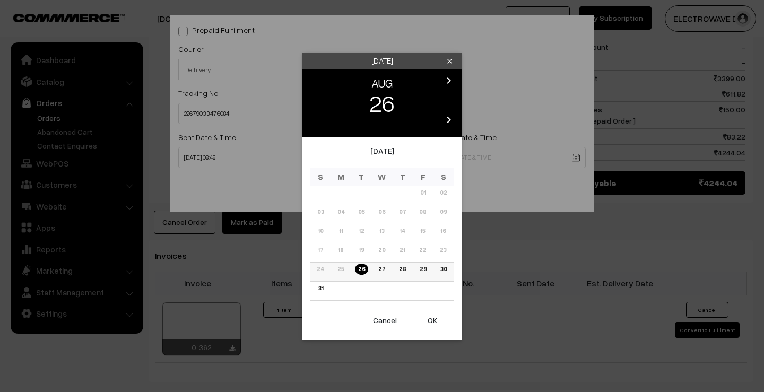
click at [440, 271] on link "30" at bounding box center [443, 269] width 13 height 11
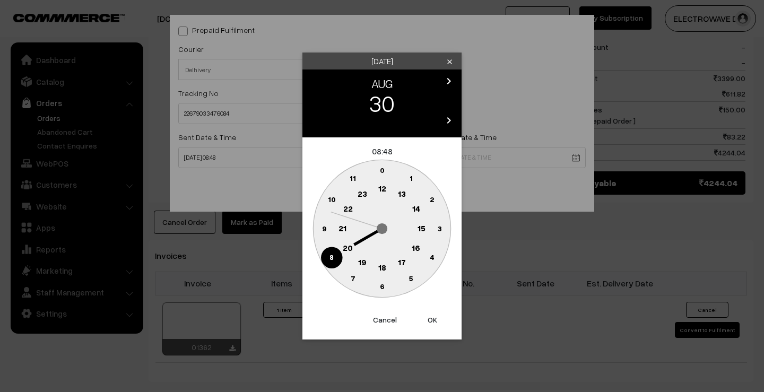
click at [435, 318] on button "OK" at bounding box center [432, 319] width 42 height 23
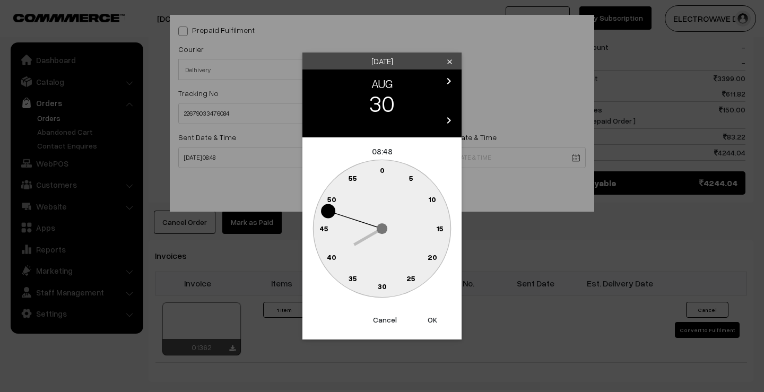
click at [435, 318] on button "OK" at bounding box center [432, 319] width 42 height 23
type input "30-08-2025 08:48"
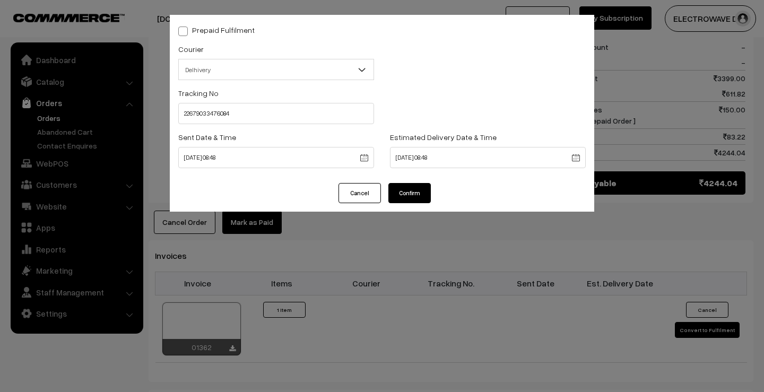
click at [407, 202] on button "Confirm" at bounding box center [410, 193] width 42 height 20
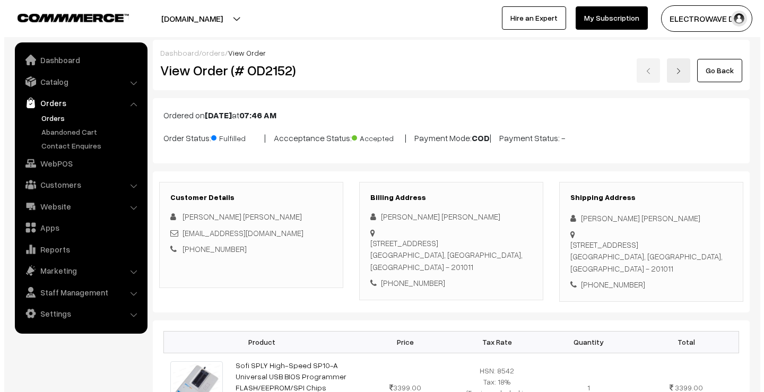
scroll to position [461, 0]
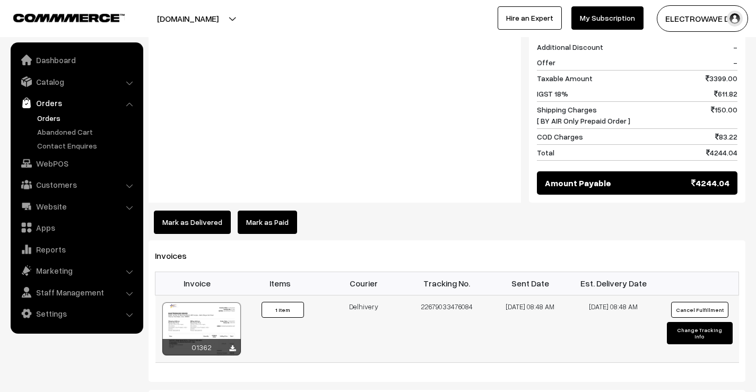
click at [679, 322] on button "Change Tracking Info" at bounding box center [699, 333] width 65 height 22
select select "4"
type input "22679033476084"
type input "[DATE] 08:48"
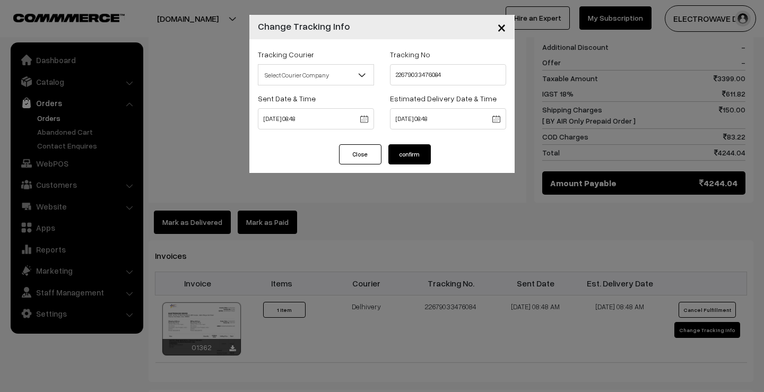
click at [441, 123] on body "Thank you for showing interest. Our team will call you shortly. Close [DOMAIN_N…" at bounding box center [382, 95] width 764 height 1112
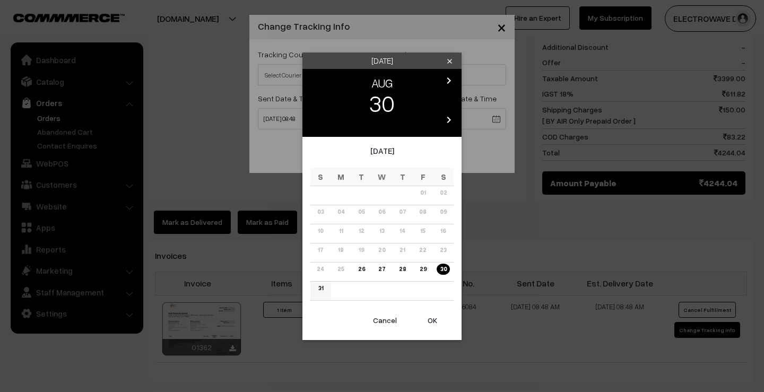
click at [324, 287] on link "31" at bounding box center [320, 288] width 11 height 11
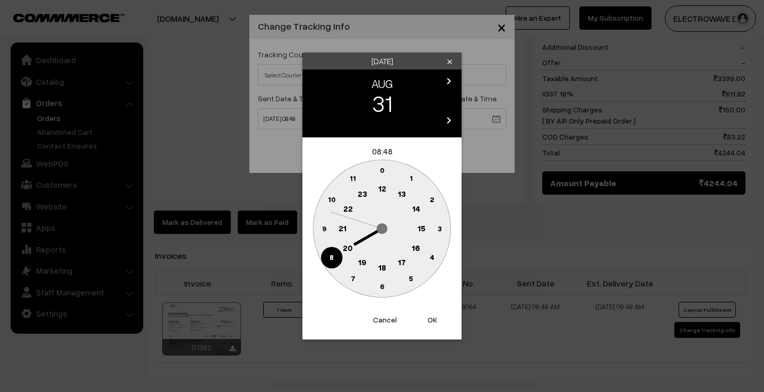
click at [435, 318] on button "OK" at bounding box center [432, 319] width 42 height 23
type input "31-08-2025 08:48"
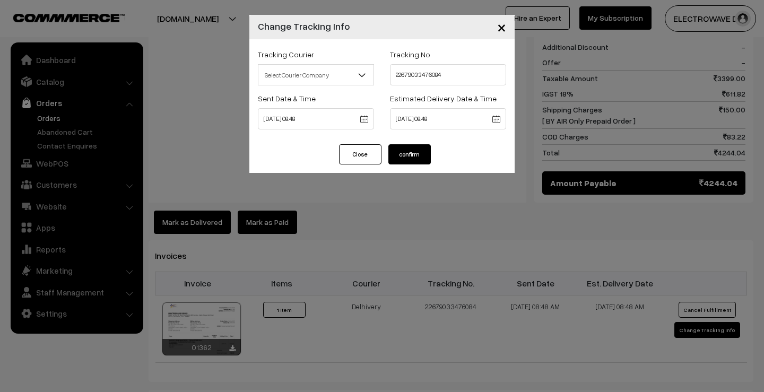
click at [412, 156] on button "confirm" at bounding box center [410, 154] width 42 height 20
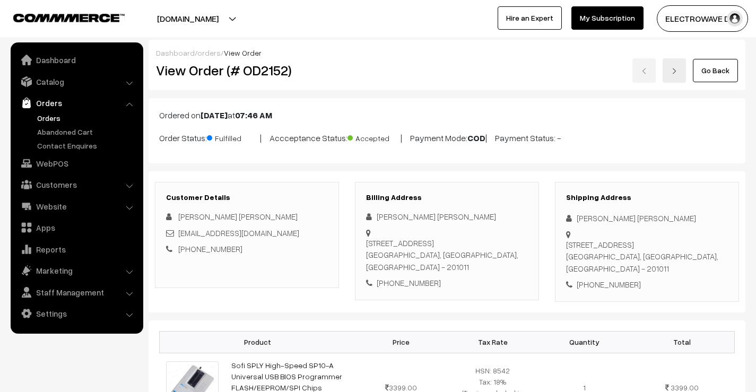
click at [54, 118] on link "Orders" at bounding box center [86, 118] width 105 height 11
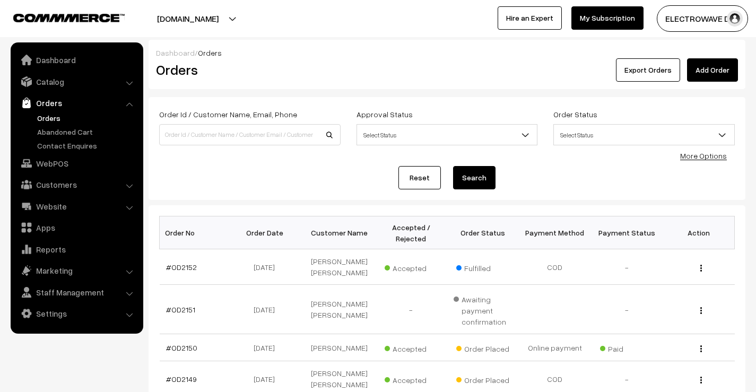
scroll to position [265, 0]
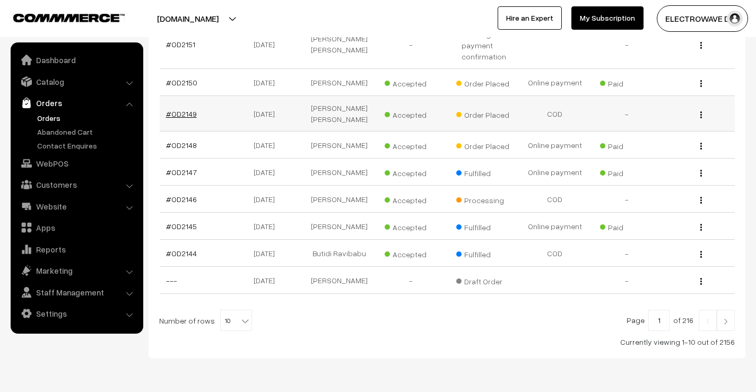
click at [176, 109] on link "#OD2149" at bounding box center [181, 113] width 31 height 9
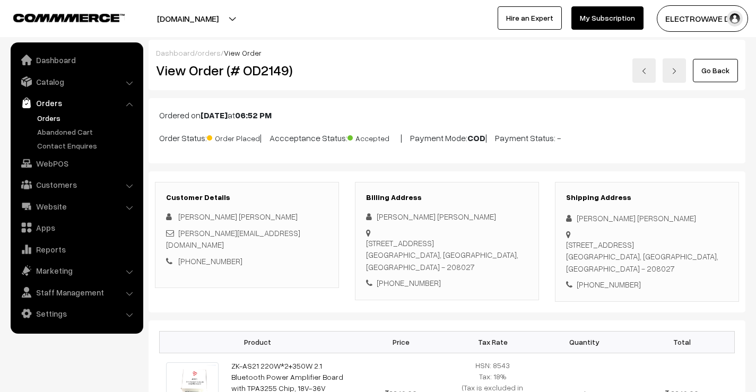
click at [263, 78] on h2 "View Order (# OD2149)" at bounding box center [248, 70] width 184 height 16
copy h2 "OD2149"
click at [51, 119] on link "Orders" at bounding box center [86, 118] width 105 height 11
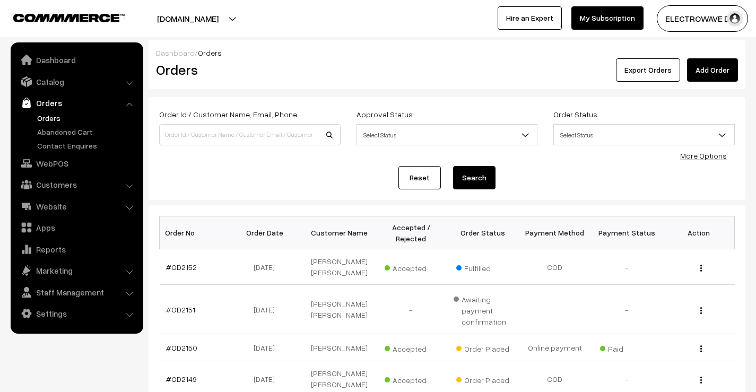
scroll to position [159, 0]
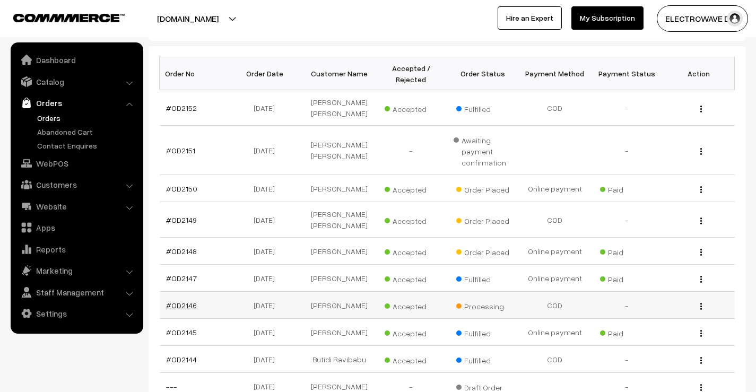
click at [180, 301] on link "#OD2146" at bounding box center [181, 305] width 31 height 9
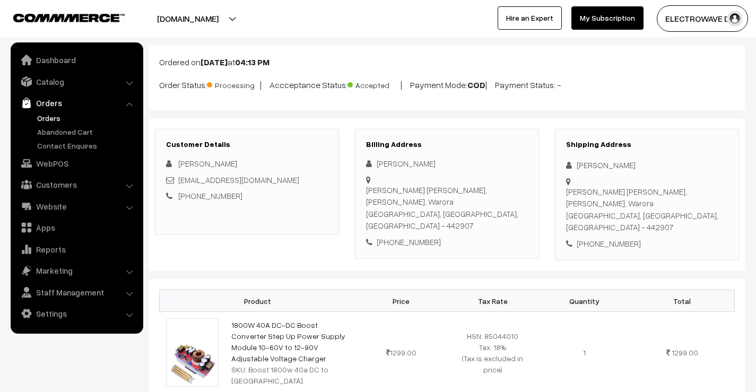
scroll to position [53, 0]
drag, startPoint x: 631, startPoint y: 213, endPoint x: 573, endPoint y: 213, distance: 57.3
click at [573, 238] on div "+91 7709588385" at bounding box center [647, 244] width 162 height 12
copy div "+91 7709588385"
click at [599, 227] on div "Shipping Address Manoj Kumar Rajeev ghandhi ward, Borda chok, Warora Warora, Ma…" at bounding box center [647, 195] width 184 height 132
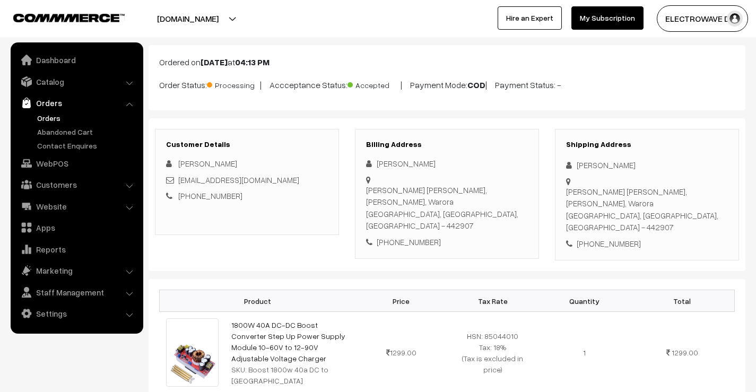
click at [601, 238] on div "+91 7709588385" at bounding box center [647, 244] width 162 height 12
copy div "+91 7709588385"
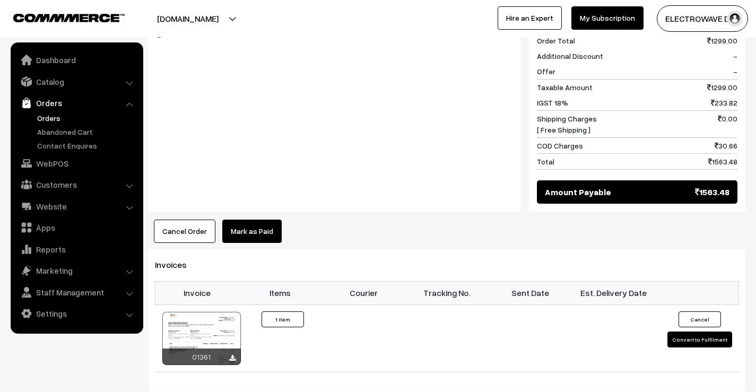
scroll to position [531, 0]
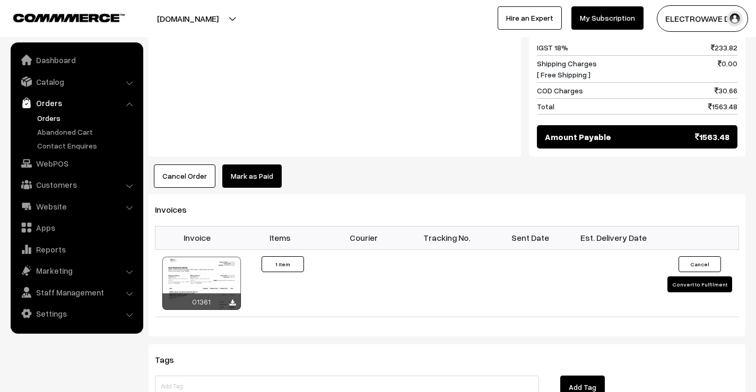
click at [189, 165] on button "Cancel Order" at bounding box center [185, 176] width 62 height 23
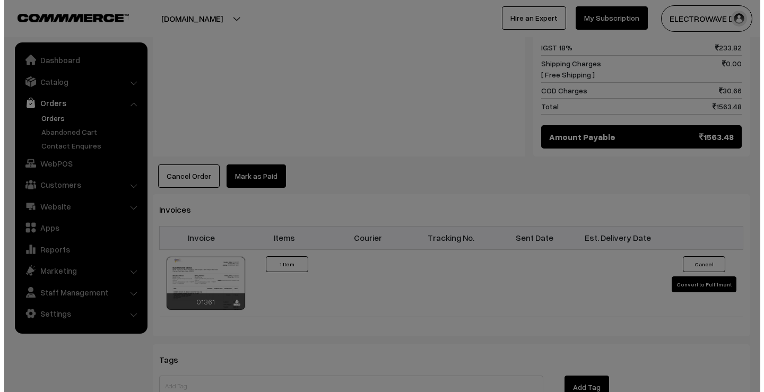
scroll to position [532, 0]
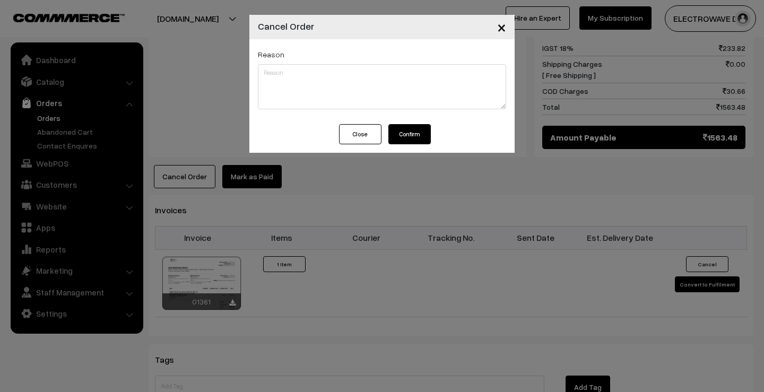
click at [404, 130] on button "Confirm" at bounding box center [410, 134] width 42 height 20
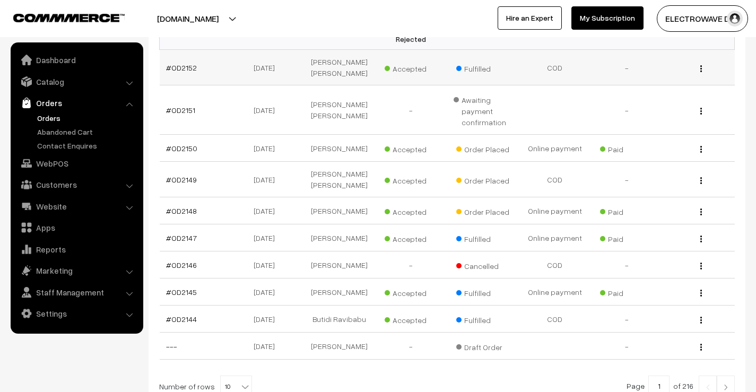
scroll to position [212, 0]
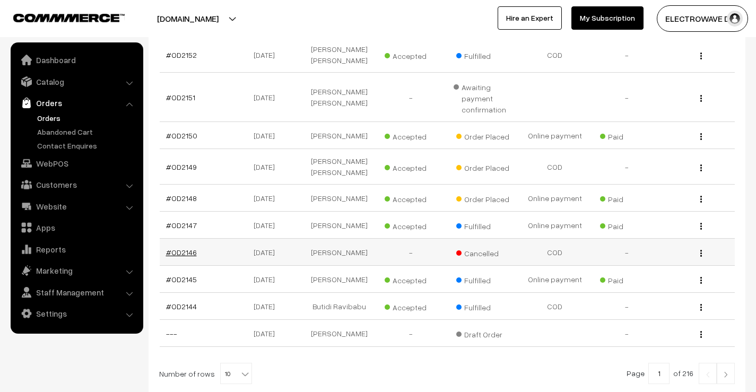
click at [191, 248] on link "#OD2146" at bounding box center [181, 252] width 31 height 9
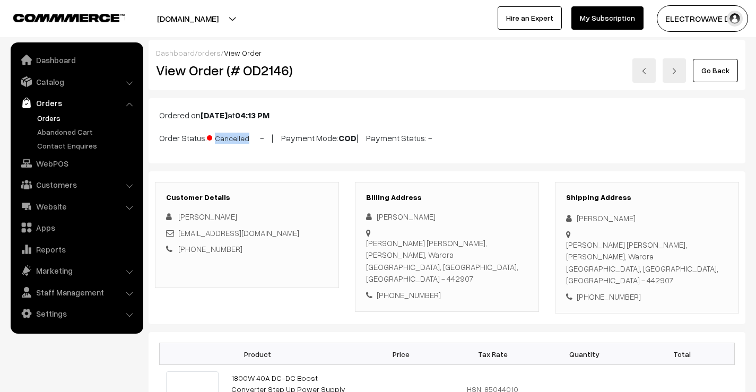
drag, startPoint x: 159, startPoint y: 142, endPoint x: 247, endPoint y: 143, distance: 87.6
click at [247, 143] on div "Ordered on Aug 25, 2025 at 04:13 PM Order Status: Cancelled - | Payment Mode: C…" at bounding box center [447, 130] width 597 height 65
copy p "Order Status: Cancelled"
click at [260, 66] on h2 "View Order (# OD2146)" at bounding box center [248, 70] width 184 height 16
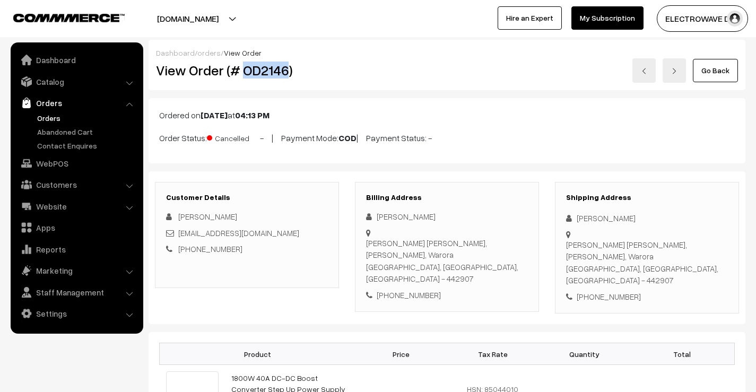
copy h2 "OD2146"
click at [48, 117] on link "Orders" at bounding box center [86, 118] width 105 height 11
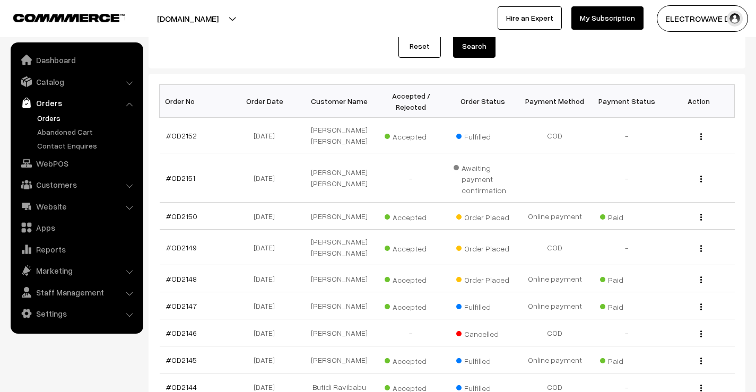
scroll to position [159, 0]
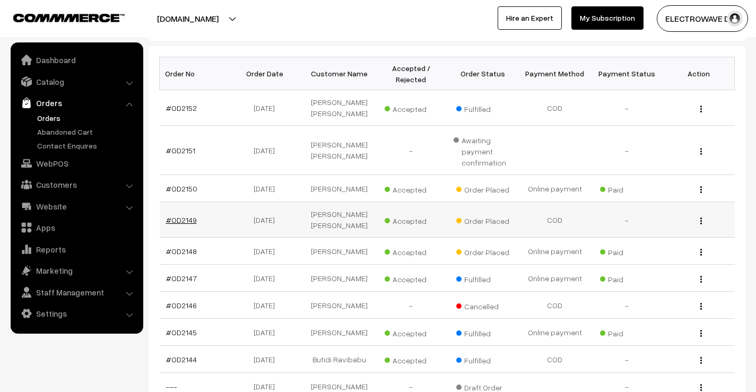
click at [188, 215] on link "#OD2149" at bounding box center [181, 219] width 31 height 9
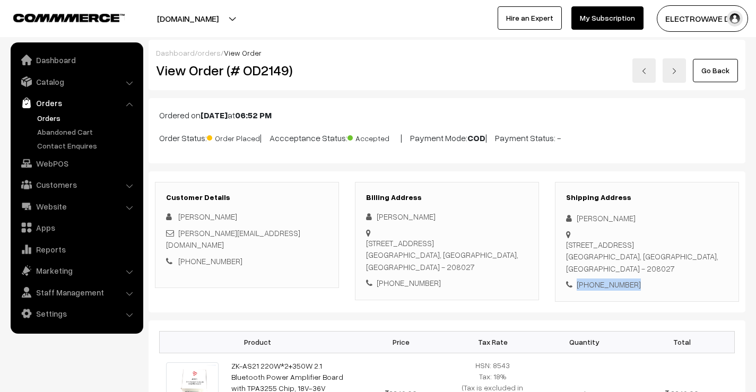
drag, startPoint x: 633, startPoint y: 262, endPoint x: 551, endPoint y: 264, distance: 81.8
click at [551, 264] on div "Shipping Address [PERSON_NAME] [STREET_ADDRESS] [PHONE_NUMBER]" at bounding box center [647, 242] width 200 height 120
copy div "[PHONE_NUMBER]"
